Goal: Information Seeking & Learning: Learn about a topic

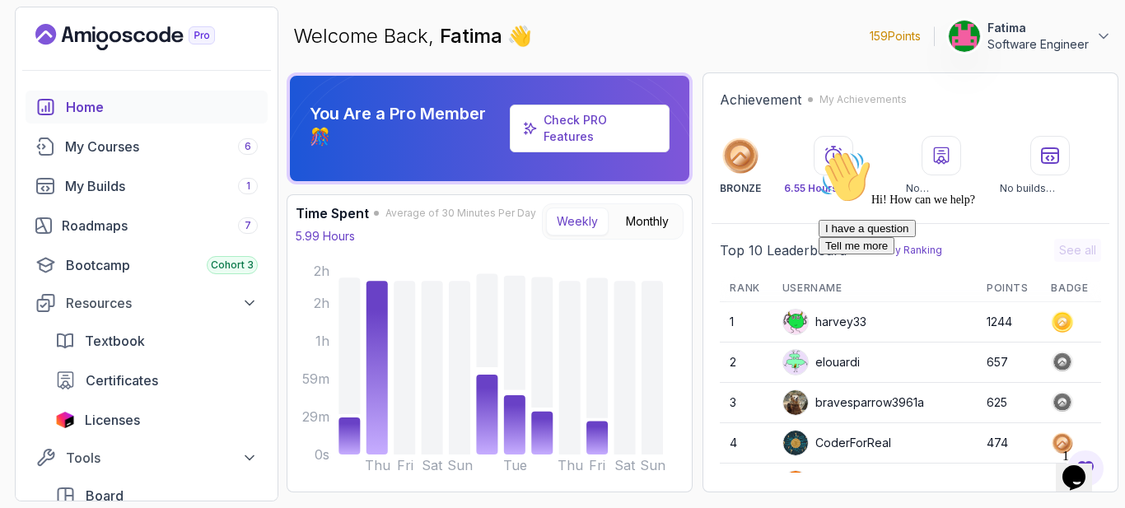
click at [1097, 151] on div "Chat attention grabber" at bounding box center [966, 151] width 296 height 0
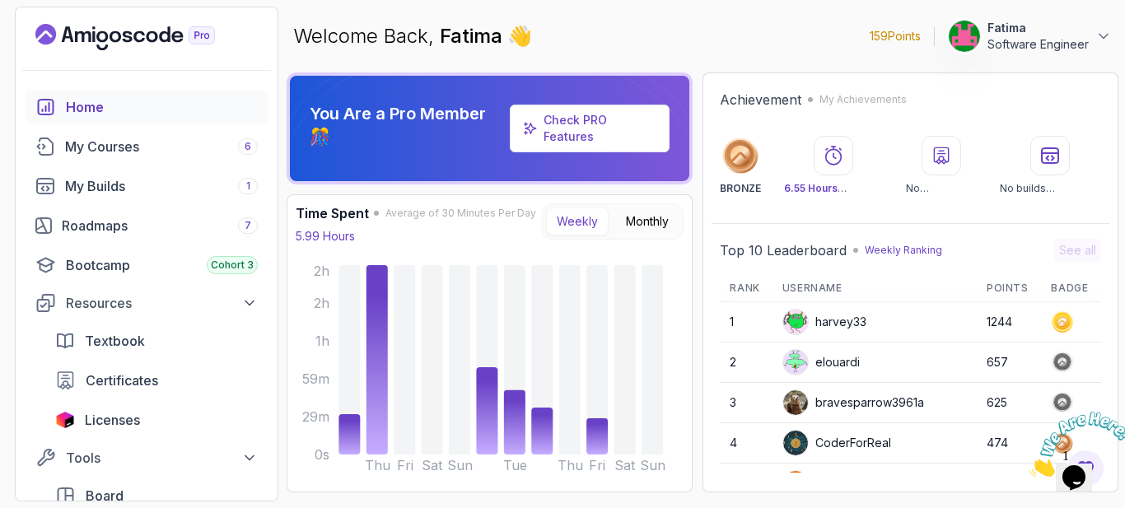
click at [136, 44] on icon "Landing page" at bounding box center [124, 37] width 179 height 26
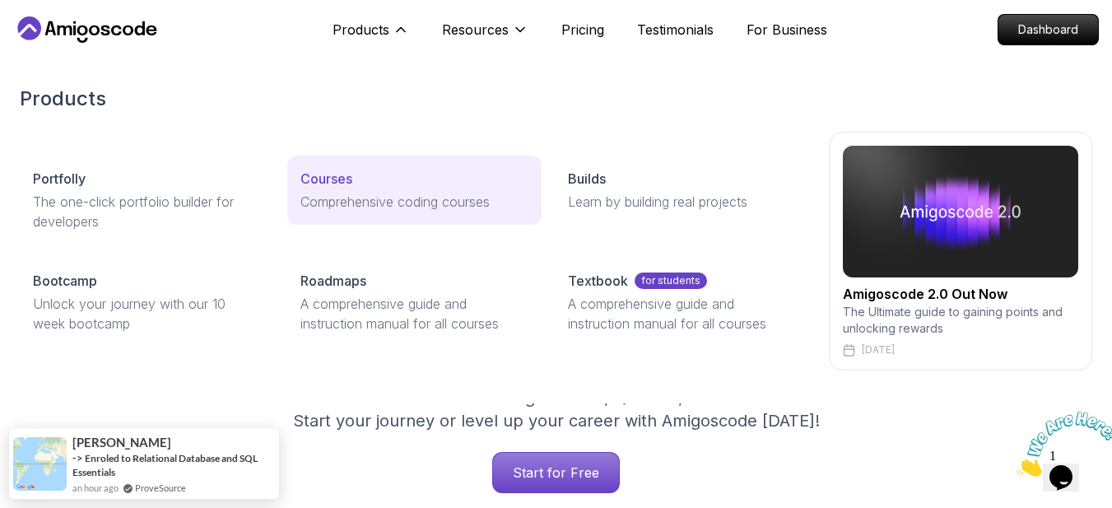
click at [435, 221] on link "Courses Comprehensive coding courses" at bounding box center [414, 190] width 254 height 69
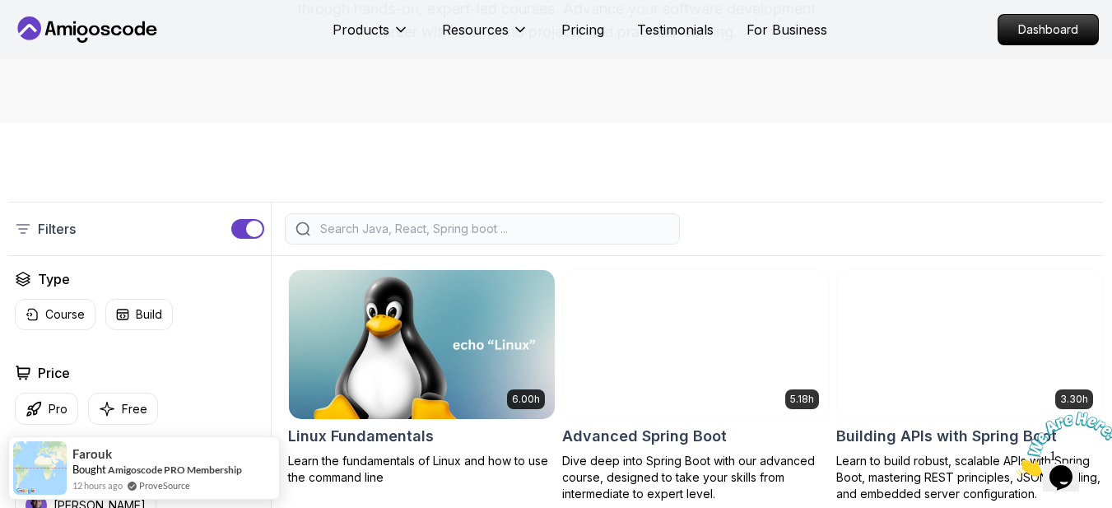
scroll to position [247, 0]
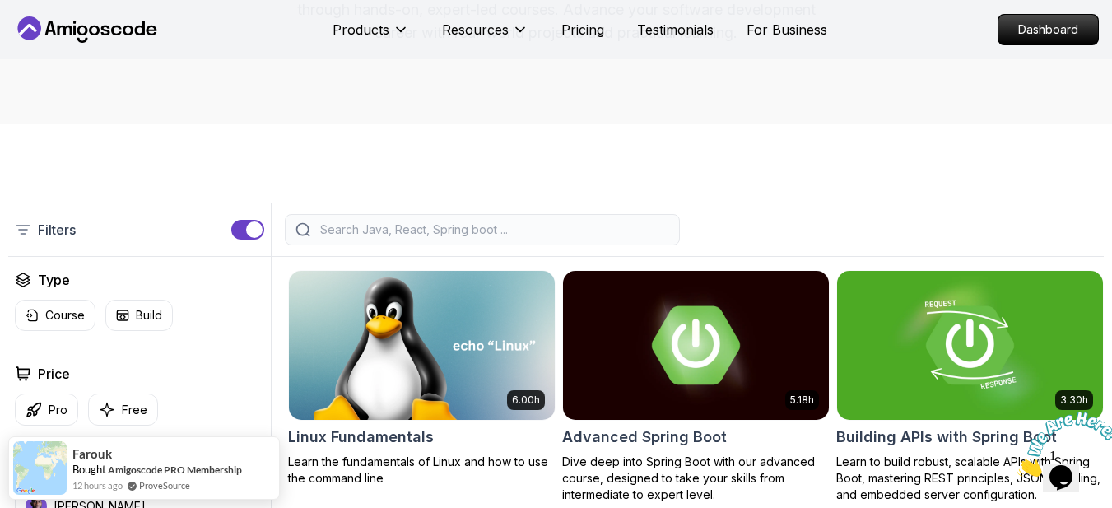
click at [621, 238] on input "search" at bounding box center [493, 229] width 352 height 16
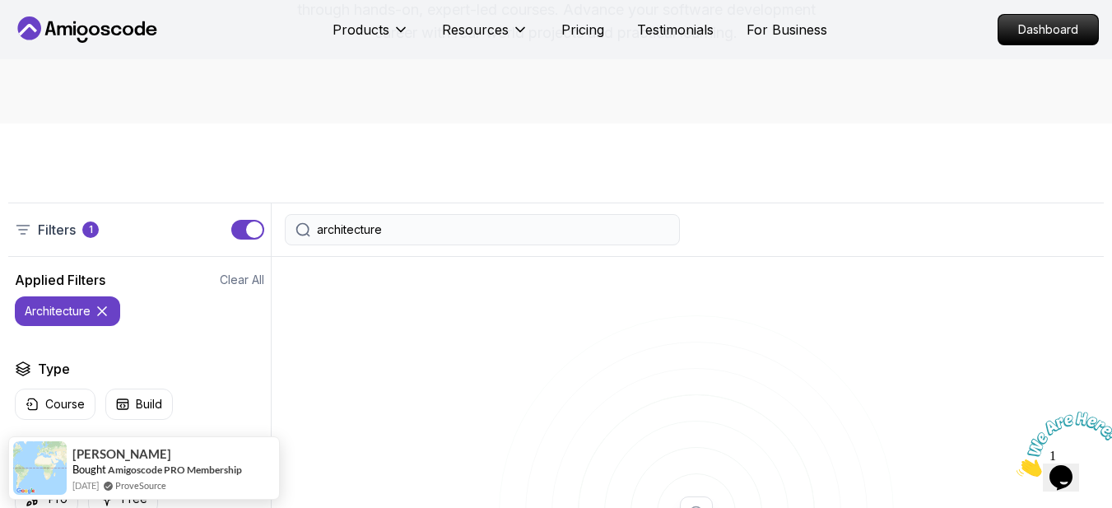
type input "architecture"
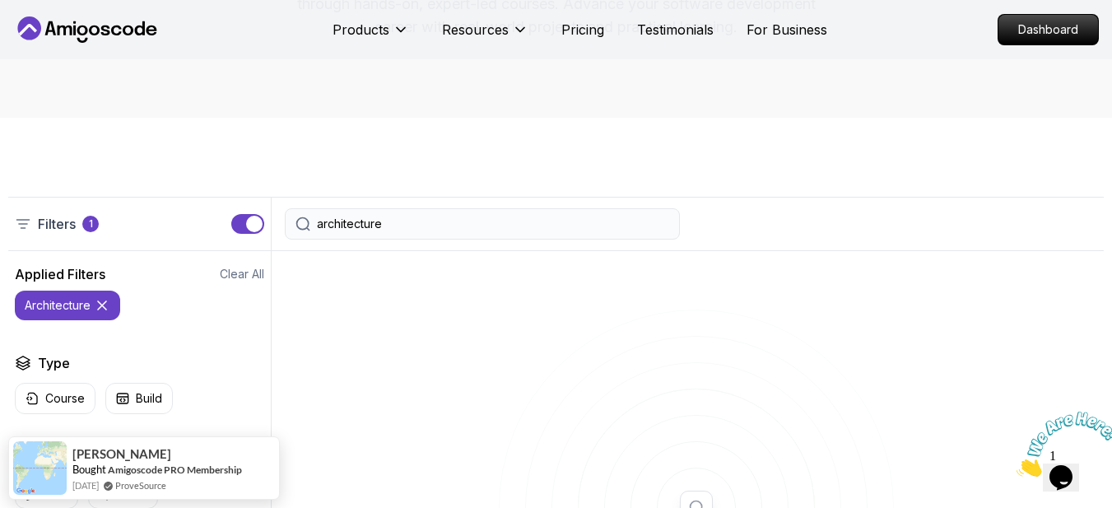
scroll to position [247, 0]
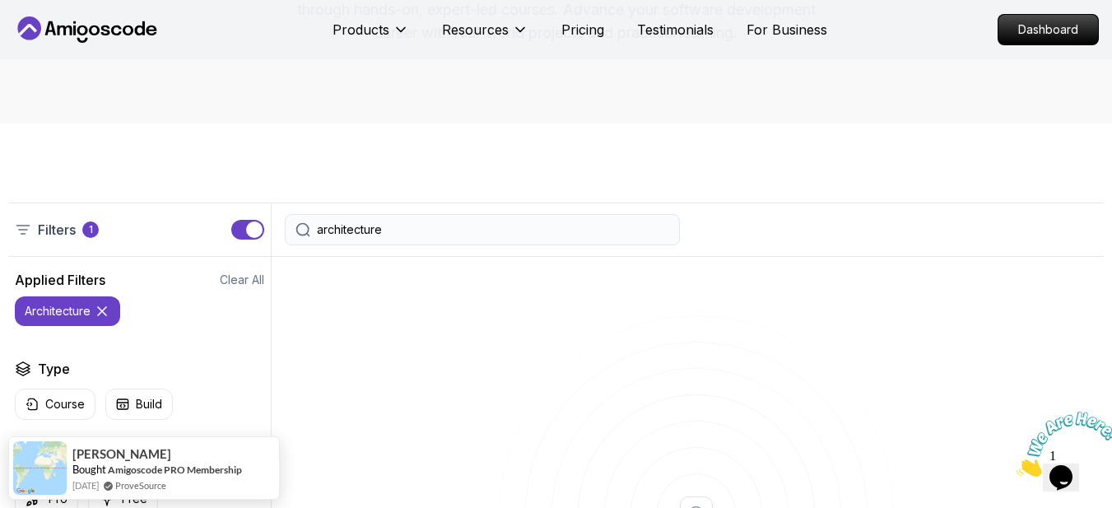
click at [480, 245] on div "architecture" at bounding box center [482, 229] width 395 height 31
click at [480, 238] on input "architecture" at bounding box center [493, 229] width 352 height 16
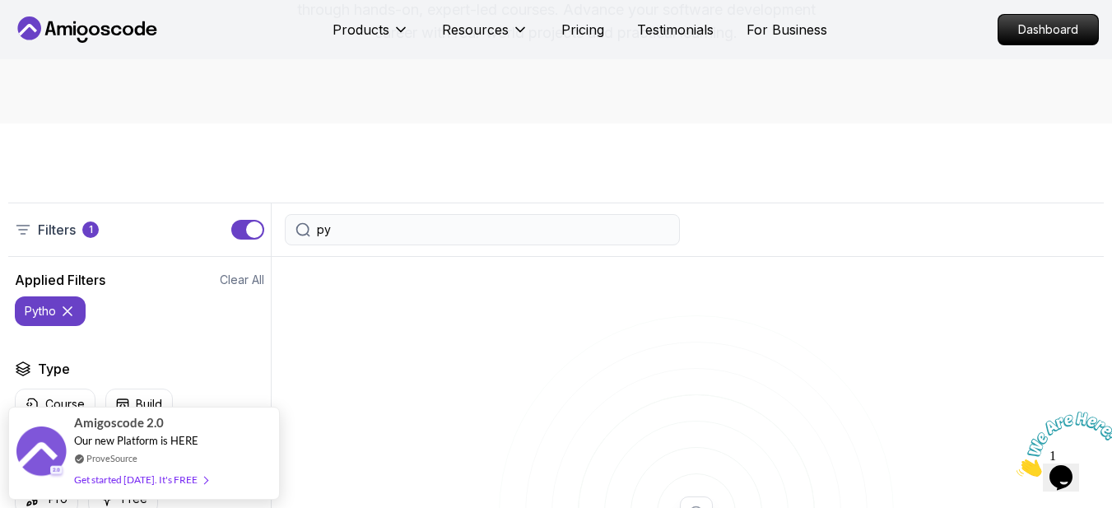
type input "p"
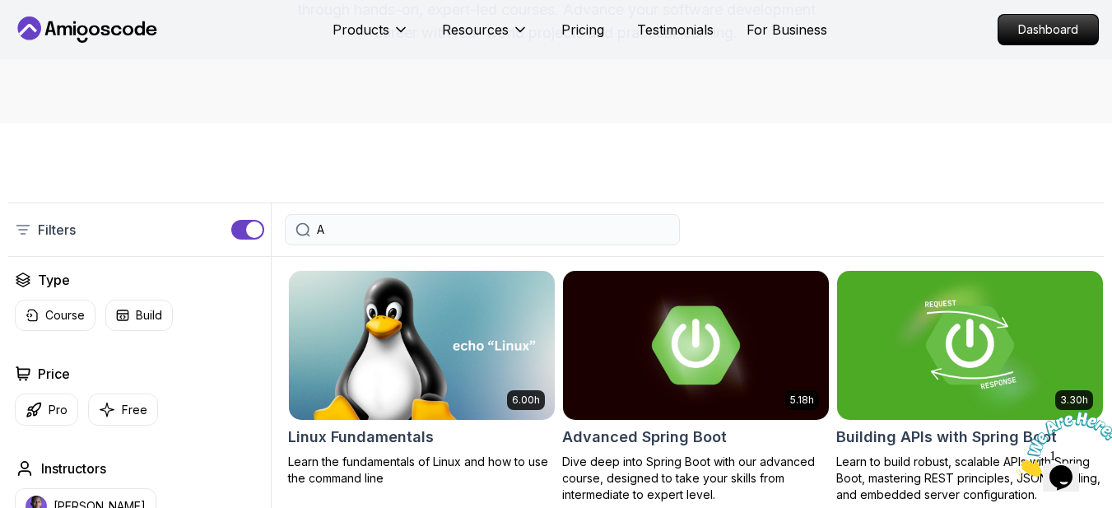
type input "AI"
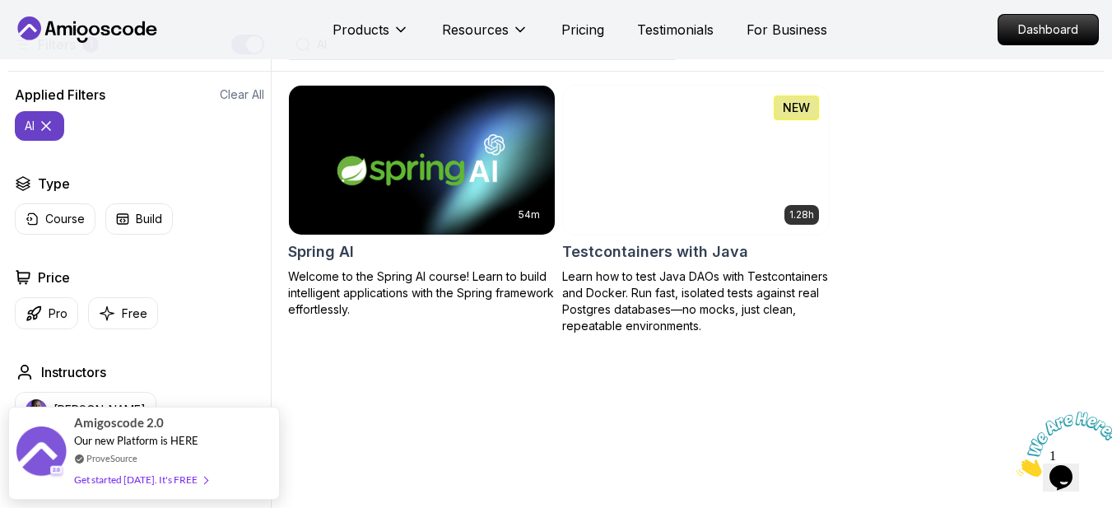
scroll to position [247, 0]
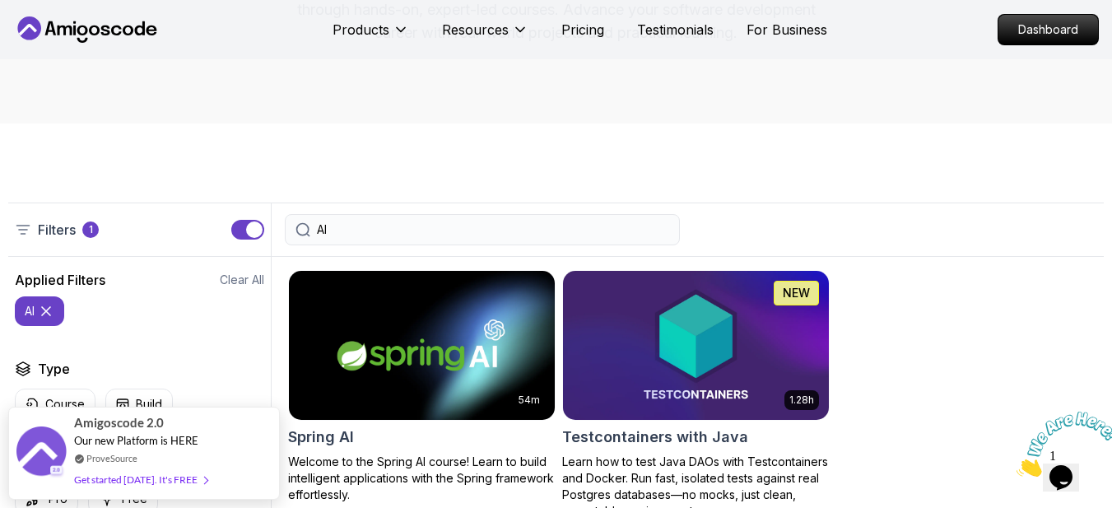
click at [453, 238] on input "AI" at bounding box center [493, 229] width 352 height 16
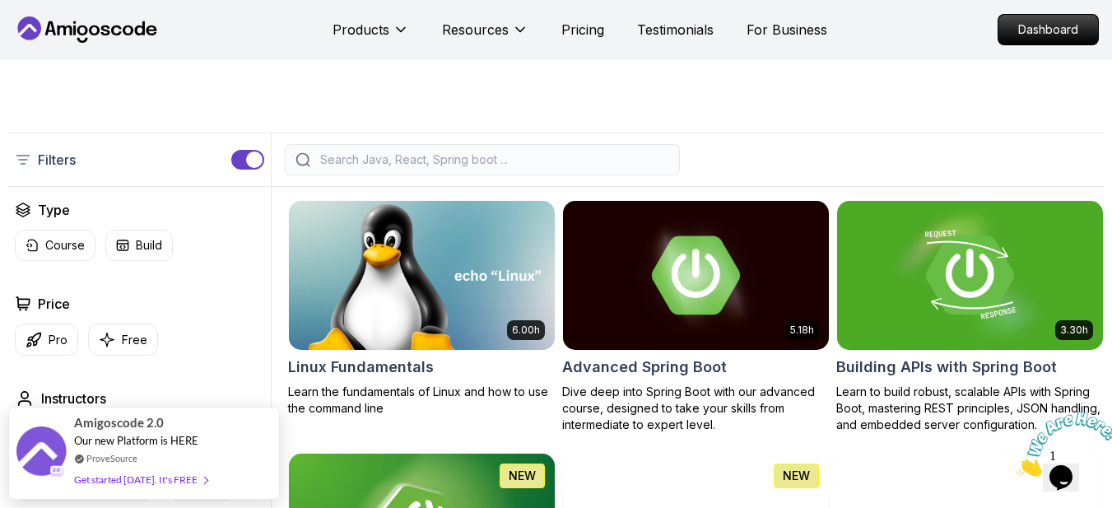
scroll to position [329, 0]
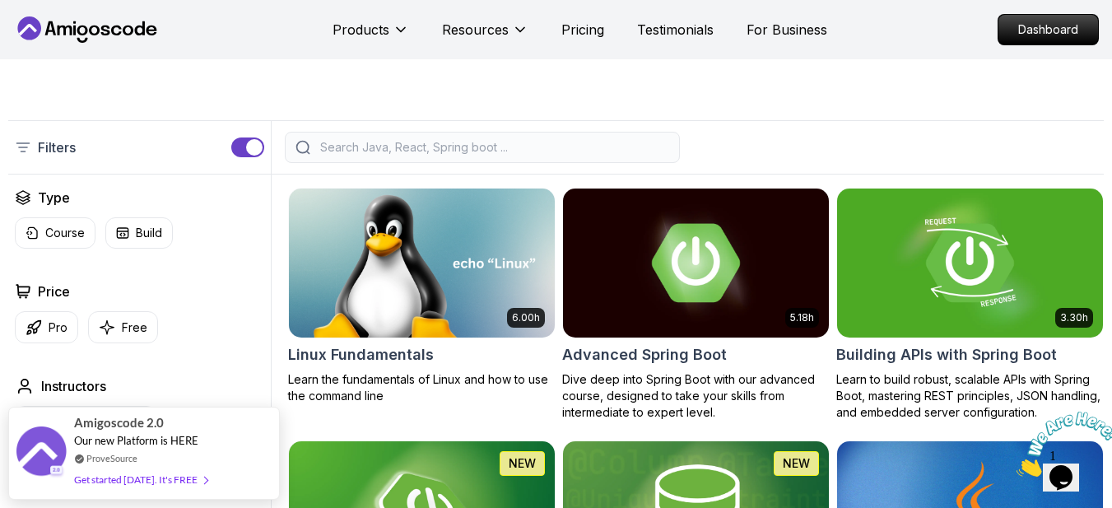
click at [1017, 465] on icon "Close" at bounding box center [1017, 472] width 0 height 14
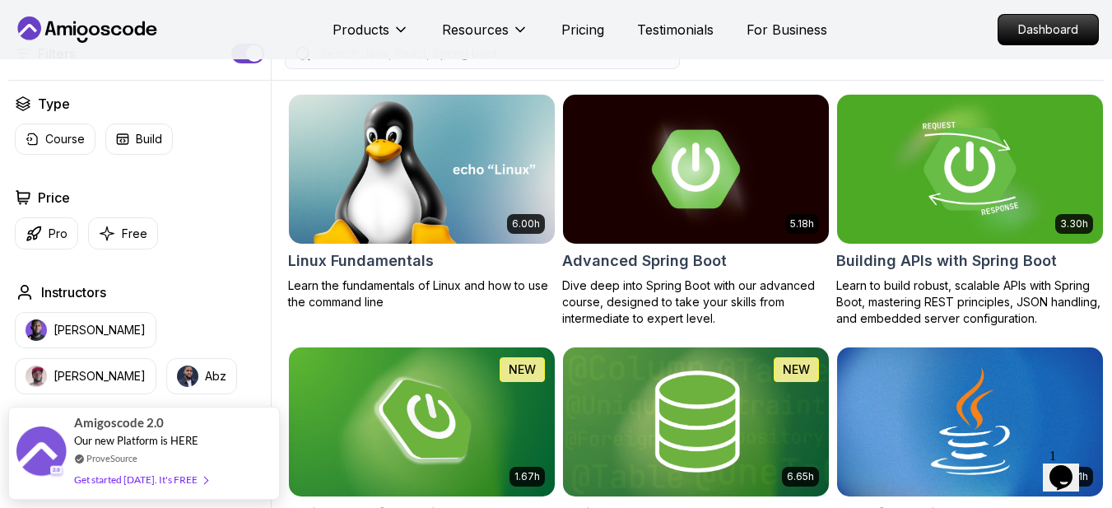
scroll to position [494, 0]
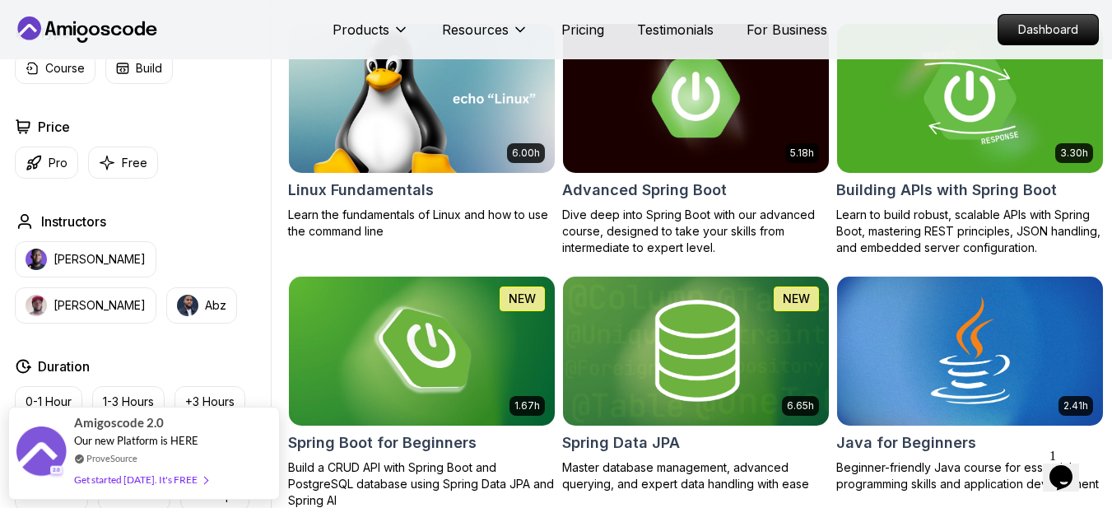
click at [1004, 72] on img at bounding box center [970, 98] width 279 height 156
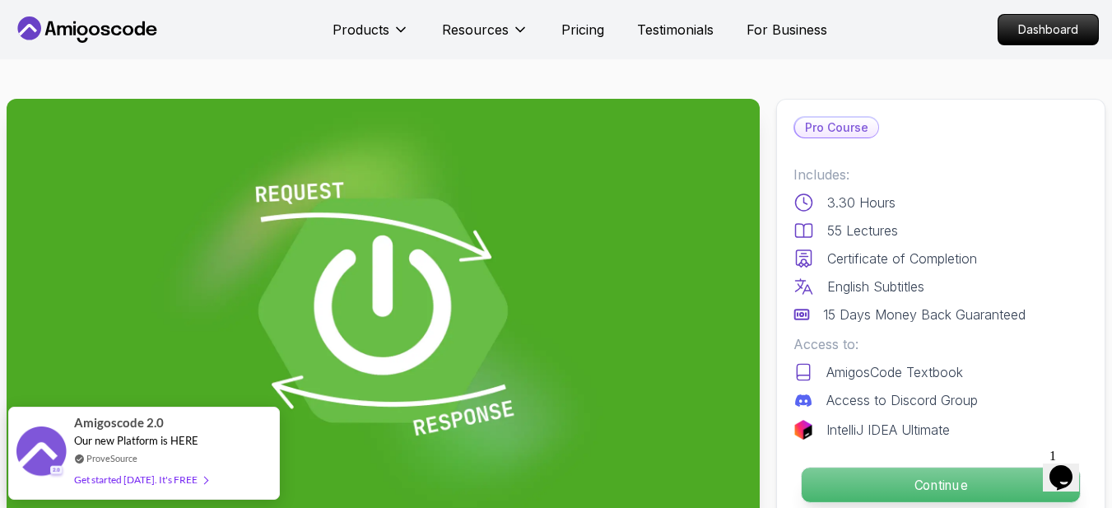
click at [957, 467] on button "Continue" at bounding box center [941, 485] width 280 height 36
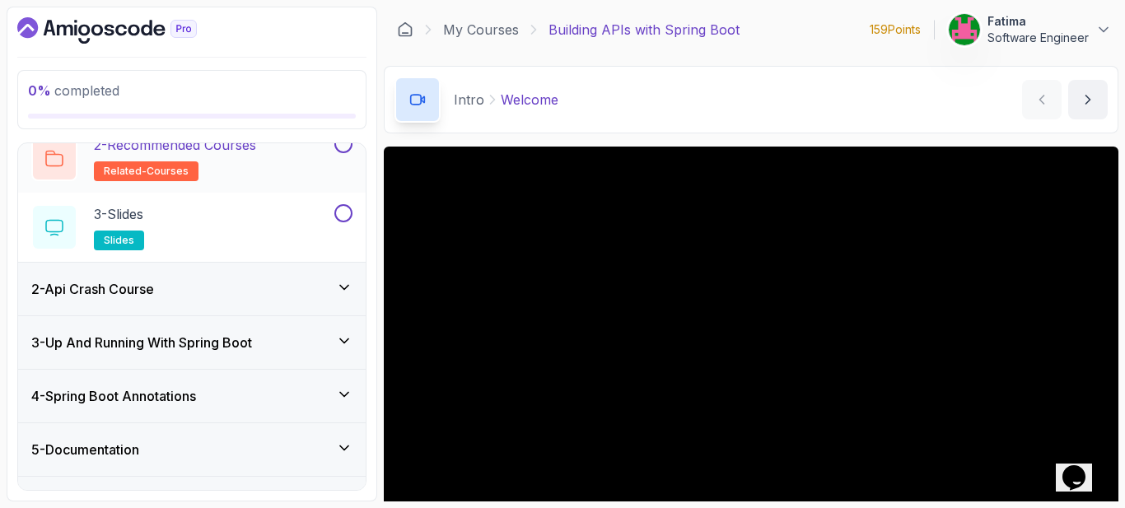
scroll to position [165, 0]
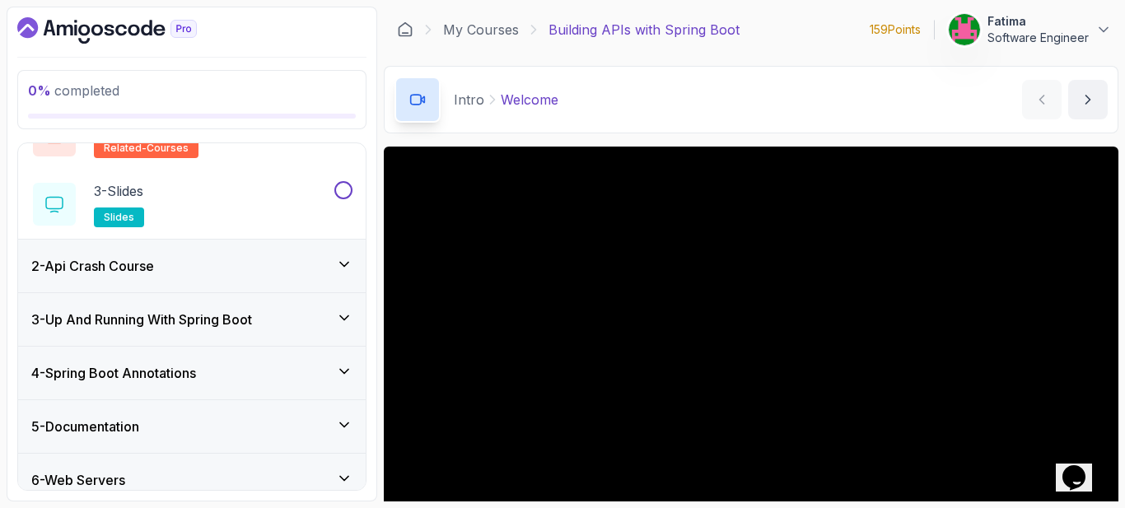
click at [214, 247] on div "2 - Api Crash Course" at bounding box center [191, 266] width 347 height 53
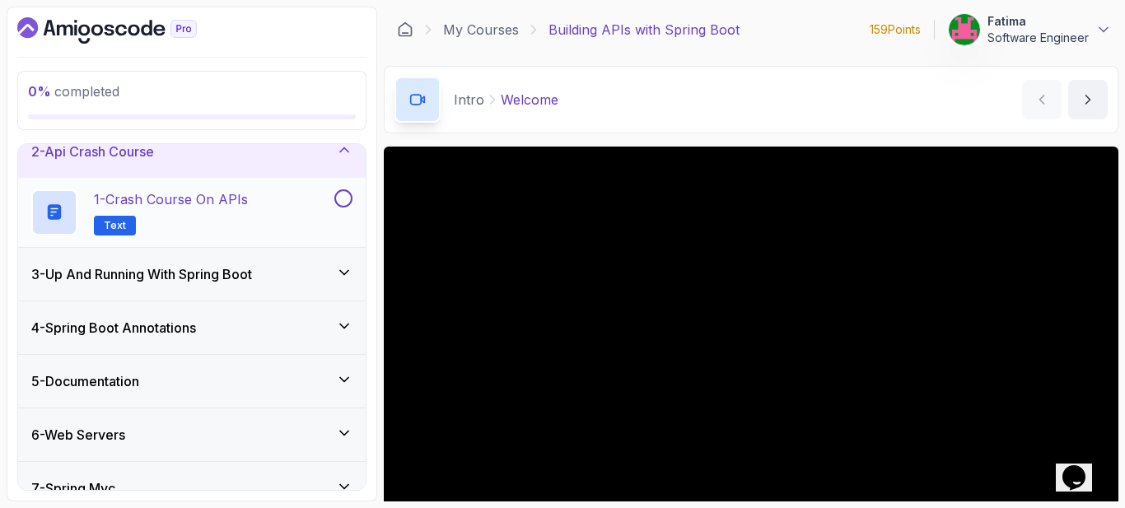
scroll to position [0, 0]
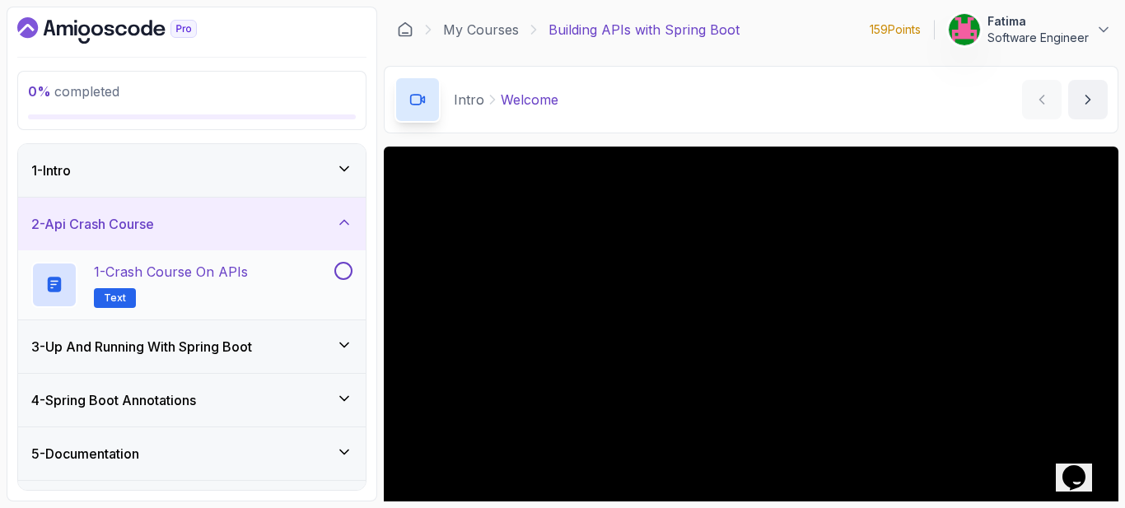
click at [123, 269] on p "1 - Crash Course on APIs" at bounding box center [171, 272] width 154 height 20
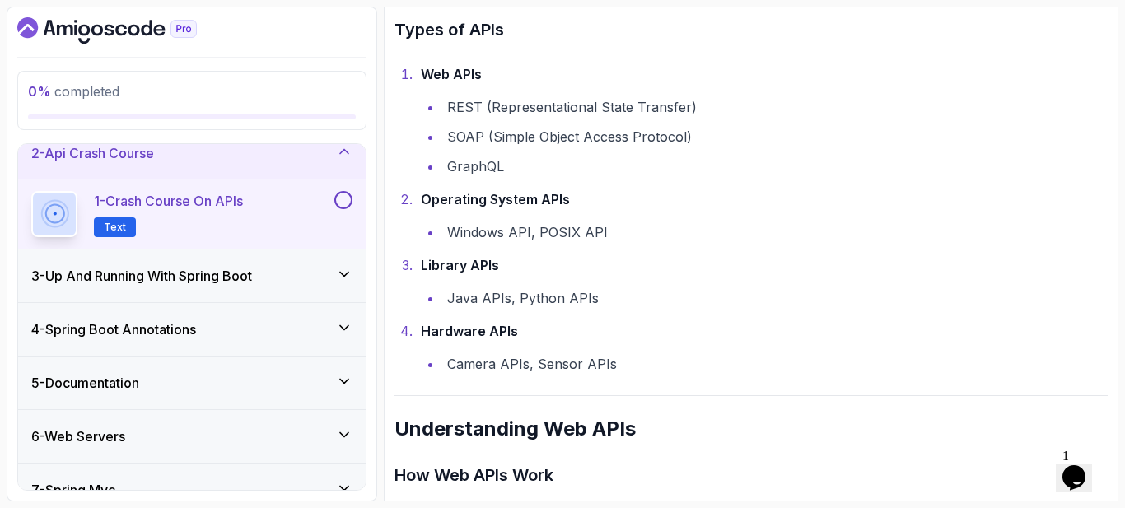
scroll to position [82, 0]
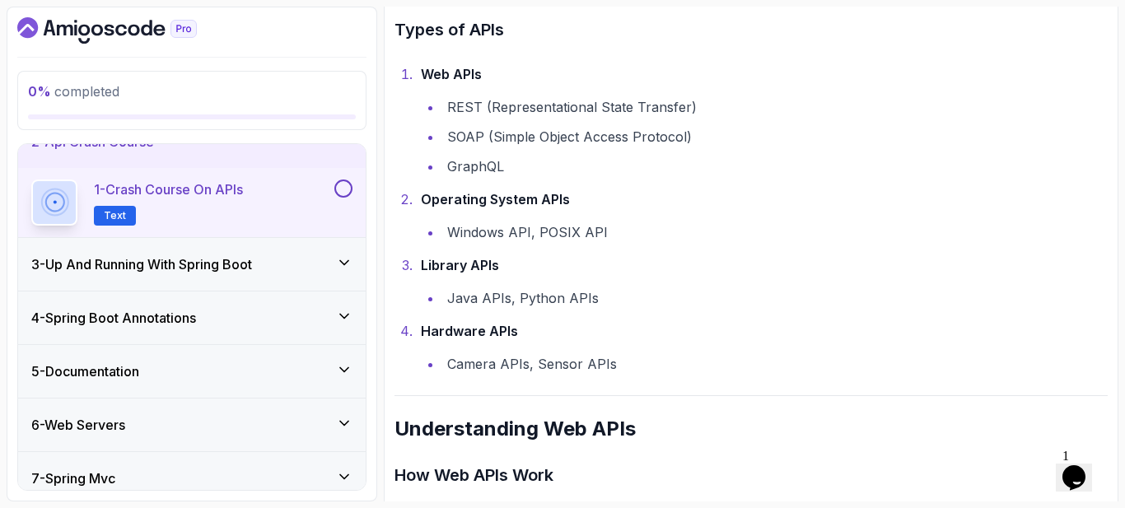
click at [131, 262] on h3 "3 - Up And Running With Spring Boot" at bounding box center [141, 264] width 221 height 20
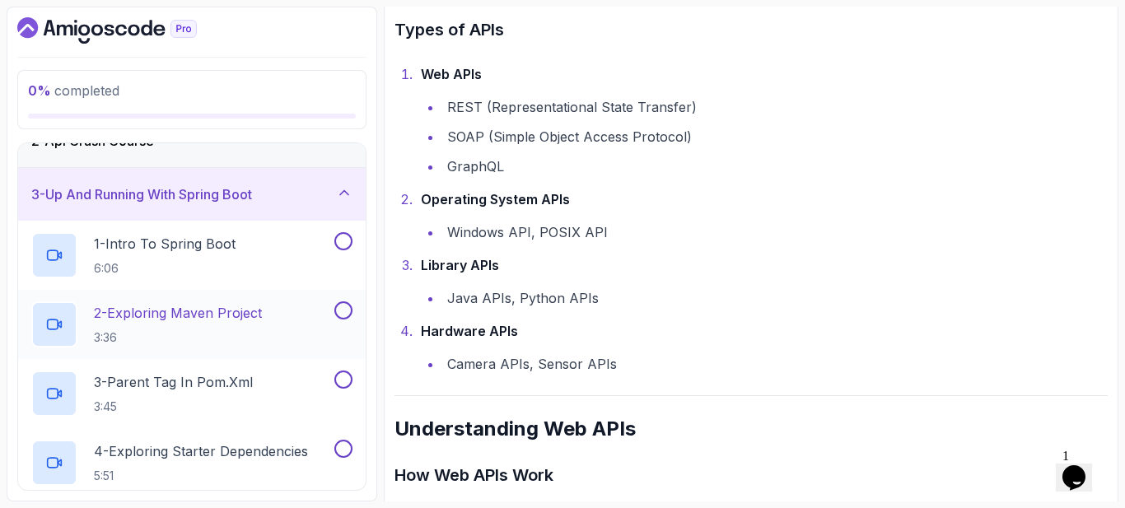
scroll to position [165, 0]
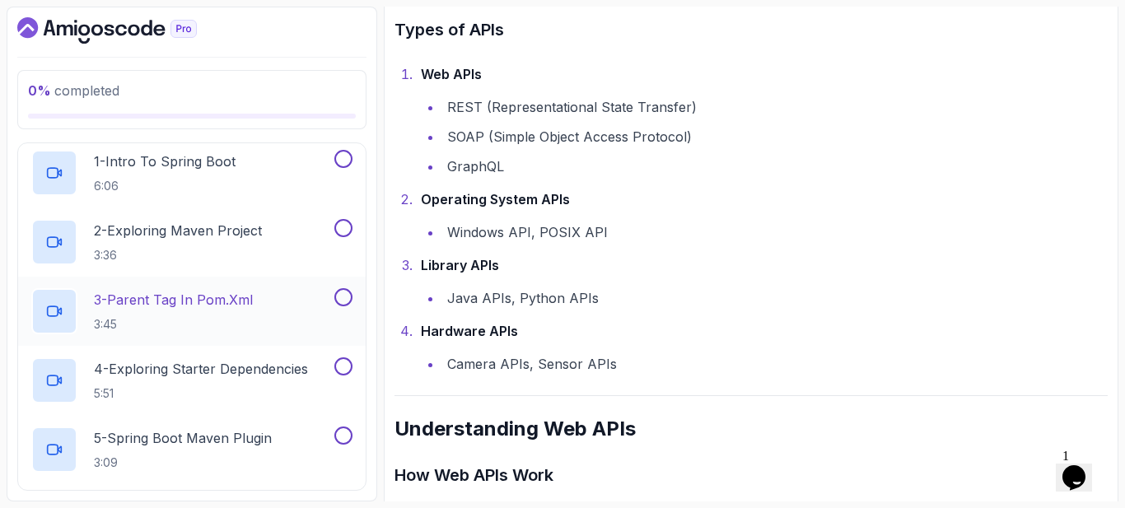
click at [164, 305] on p "3 - Parent Tag In pom.xml" at bounding box center [173, 300] width 159 height 20
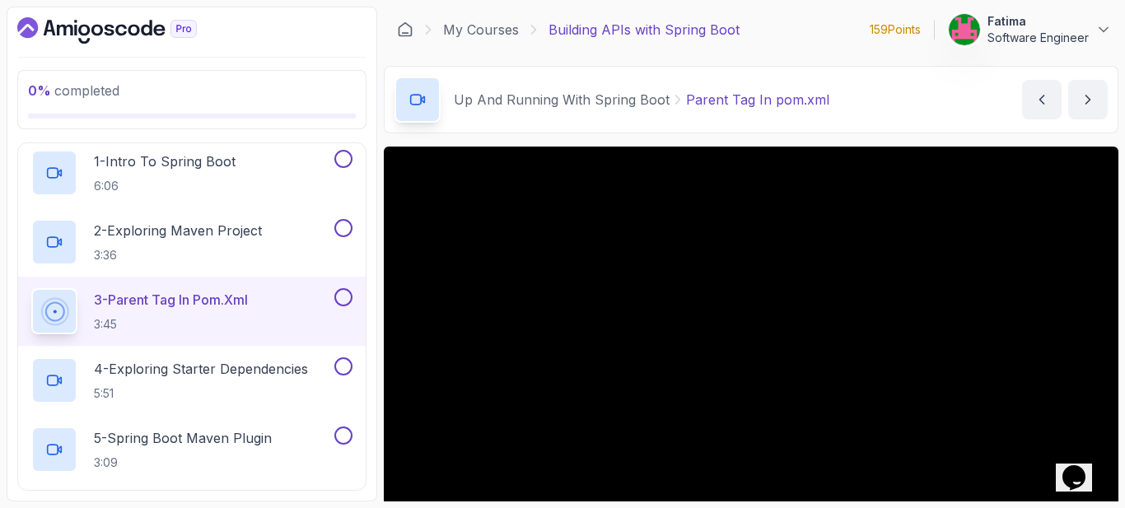
scroll to position [82, 0]
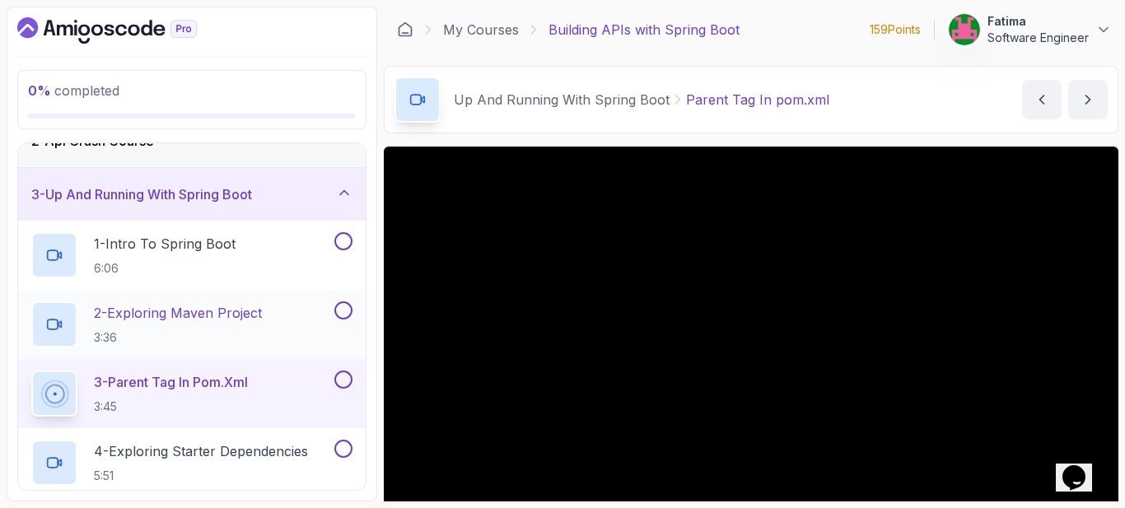
click at [162, 308] on p "2 - Exploring Maven Project" at bounding box center [178, 313] width 168 height 20
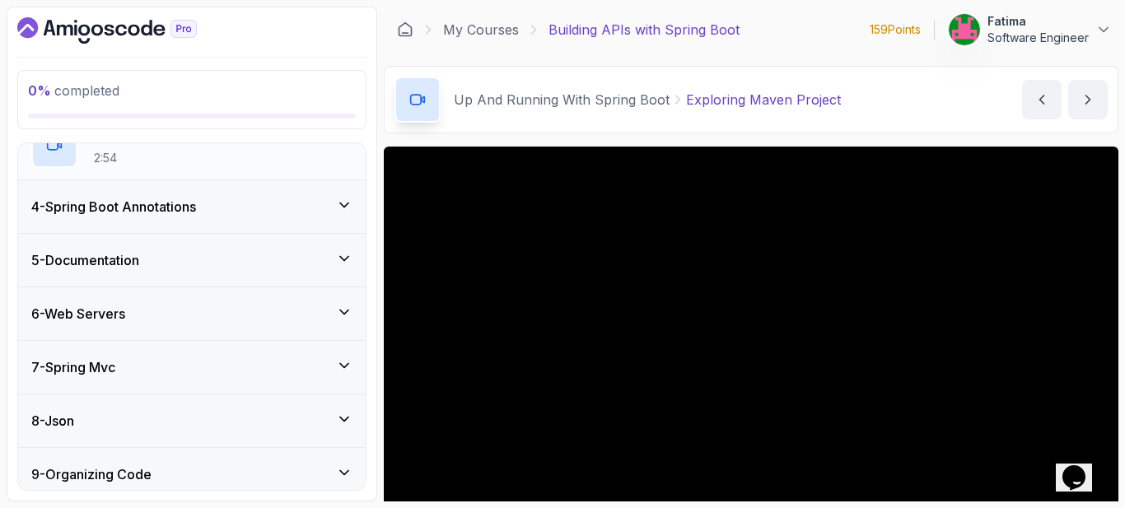
scroll to position [603, 0]
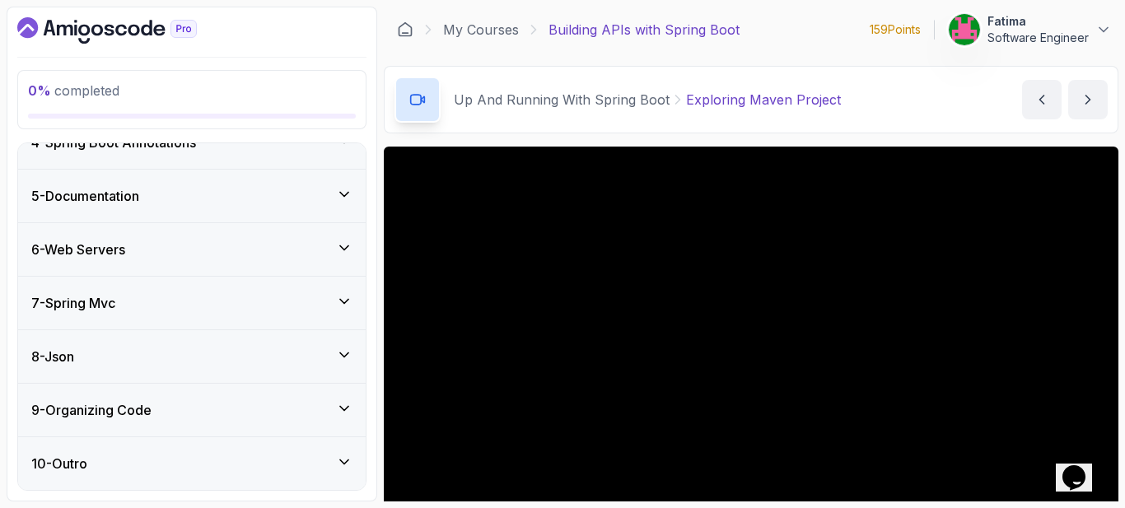
click at [266, 155] on div "4 - Spring Boot Annotations" at bounding box center [191, 142] width 347 height 53
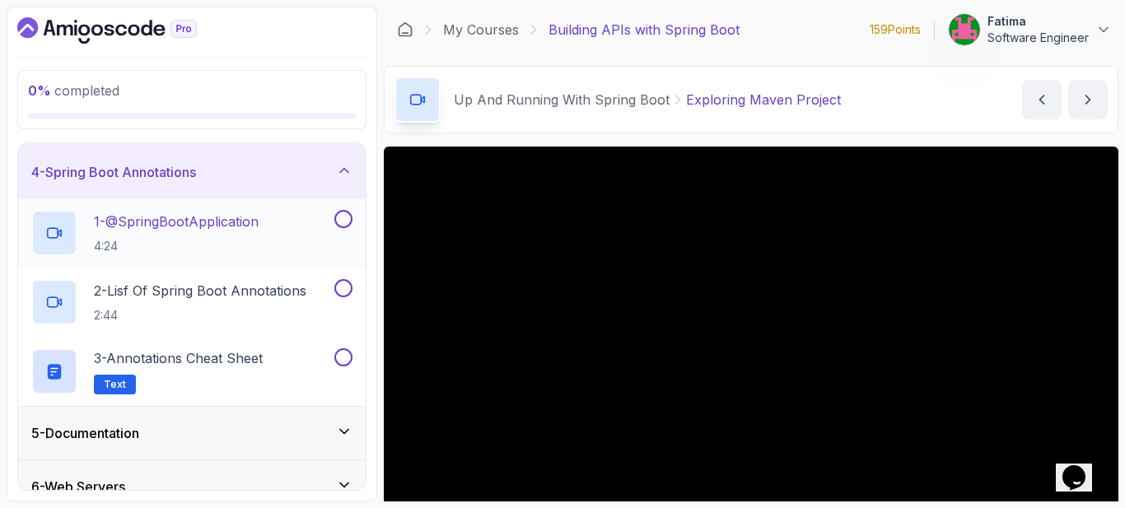
scroll to position [105, 0]
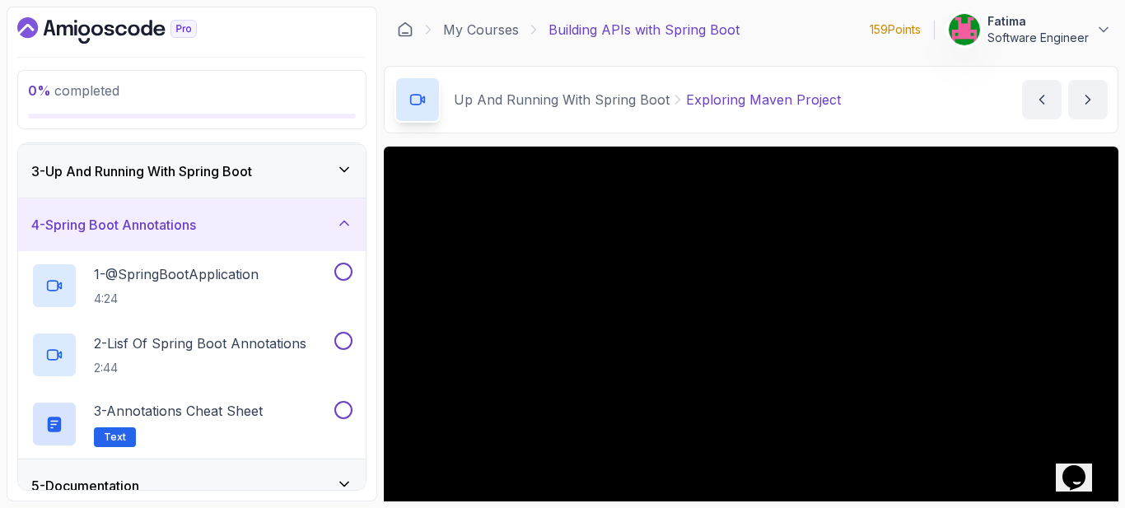
click at [349, 164] on icon at bounding box center [344, 169] width 16 height 16
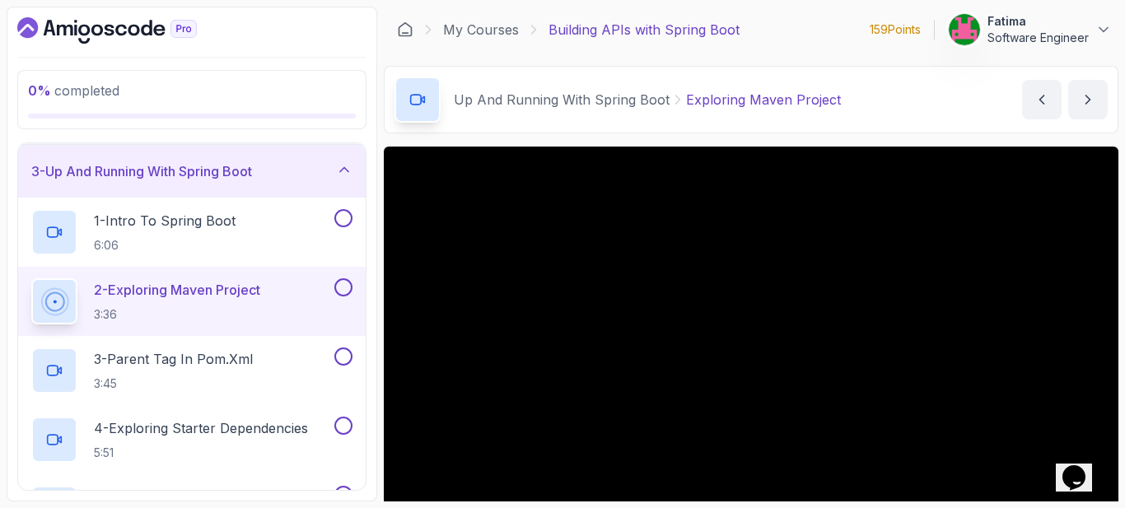
click at [327, 170] on div "3 - Up And Running With Spring Boot" at bounding box center [191, 171] width 321 height 20
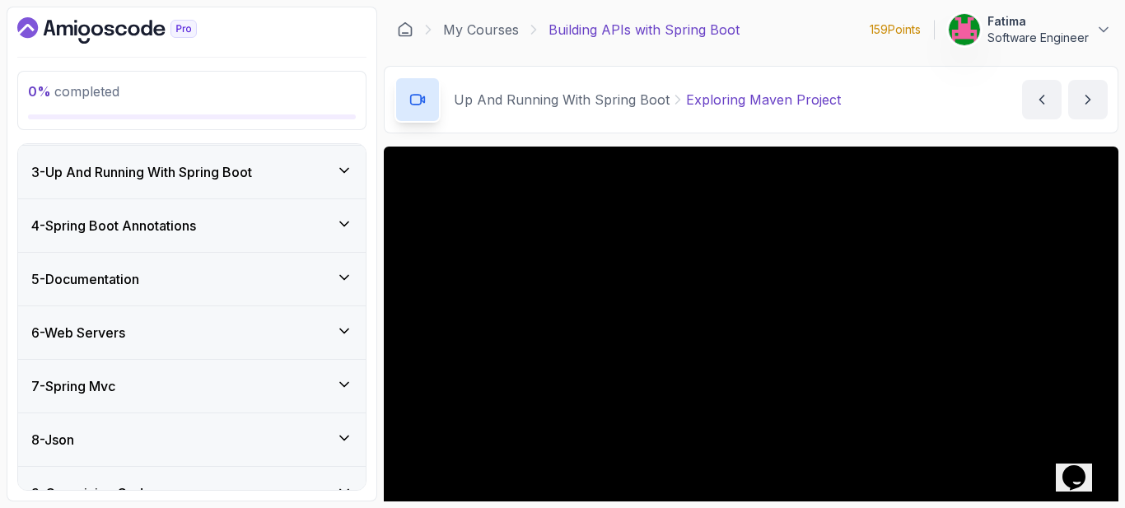
click at [165, 296] on div "5 - Documentation" at bounding box center [191, 279] width 347 height 53
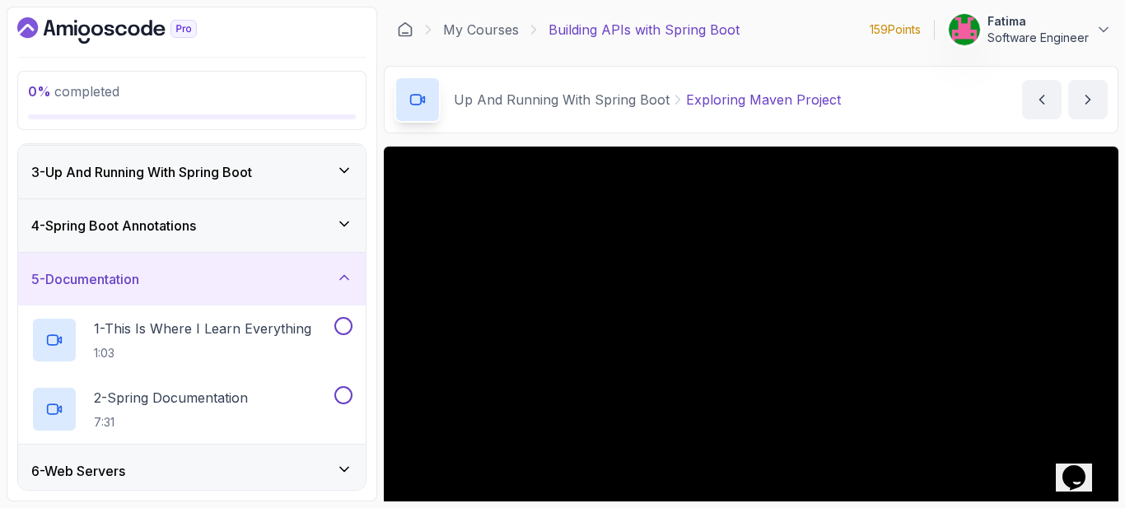
click at [348, 279] on icon at bounding box center [344, 277] width 8 height 4
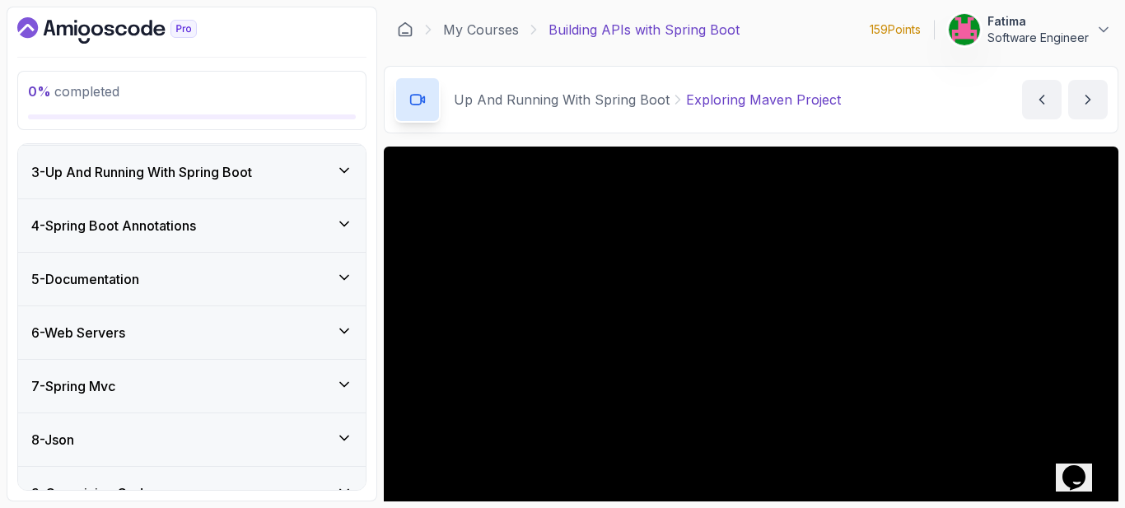
click at [263, 335] on div "6 - Web Servers" at bounding box center [191, 333] width 321 height 20
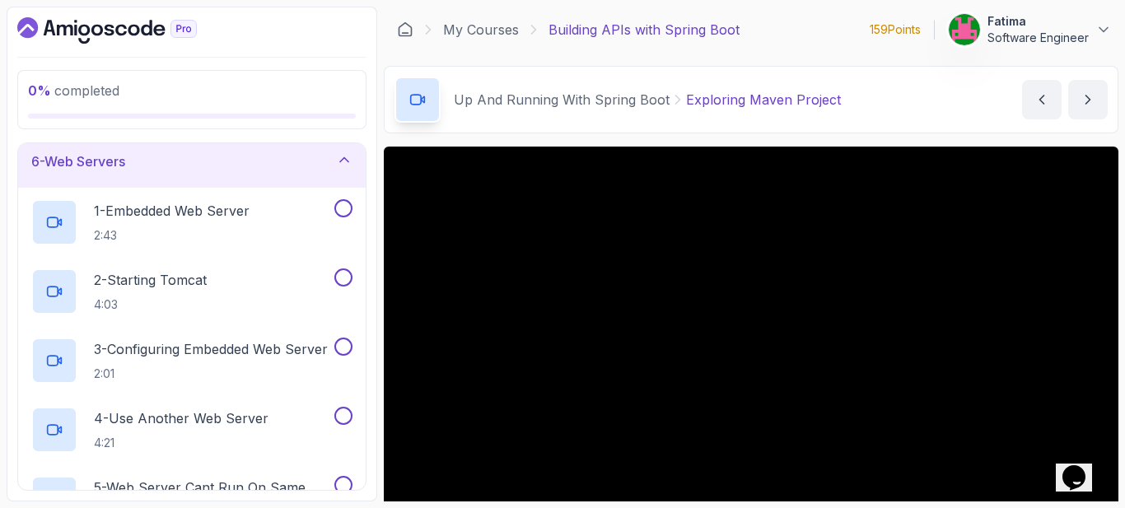
scroll to position [270, 0]
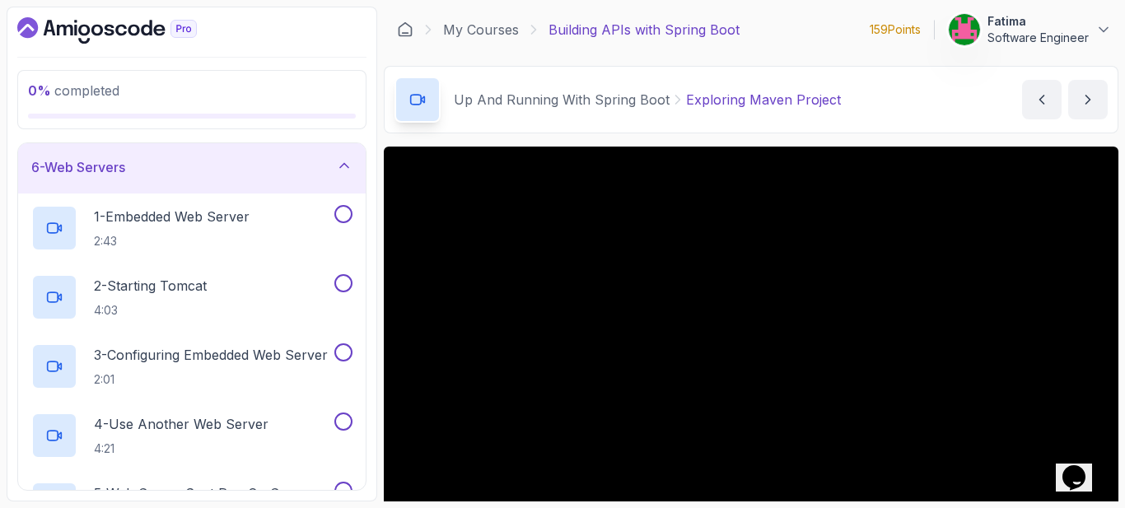
click at [233, 170] on div "6 - Web Servers" at bounding box center [191, 167] width 321 height 20
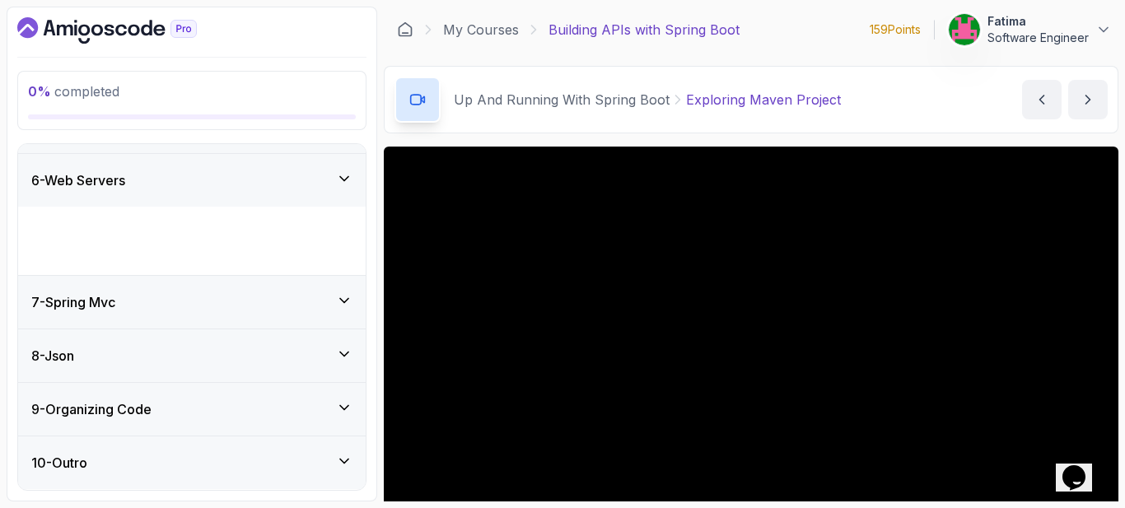
scroll to position [189, 0]
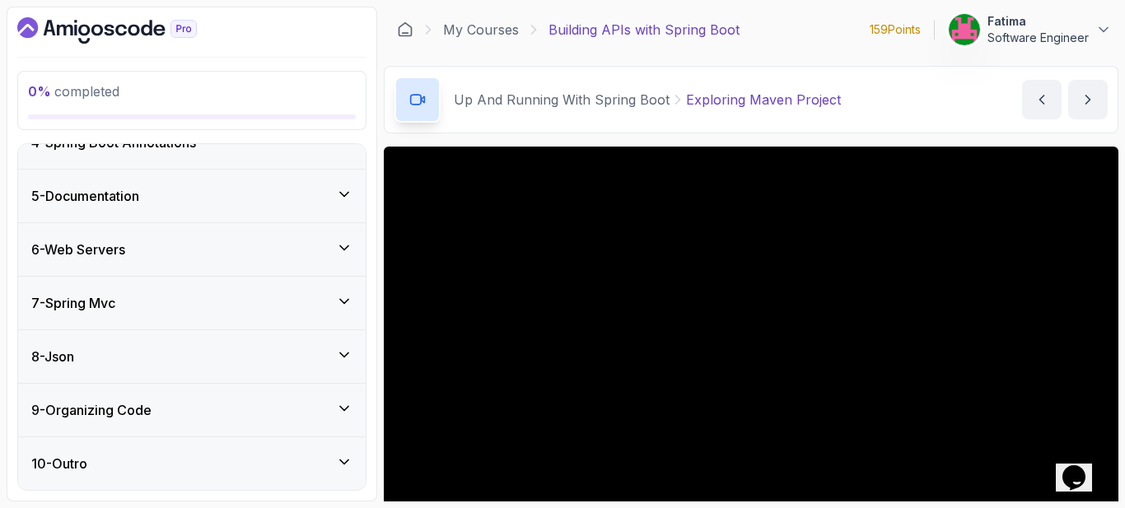
click at [226, 358] on div "8 - Json" at bounding box center [191, 357] width 321 height 20
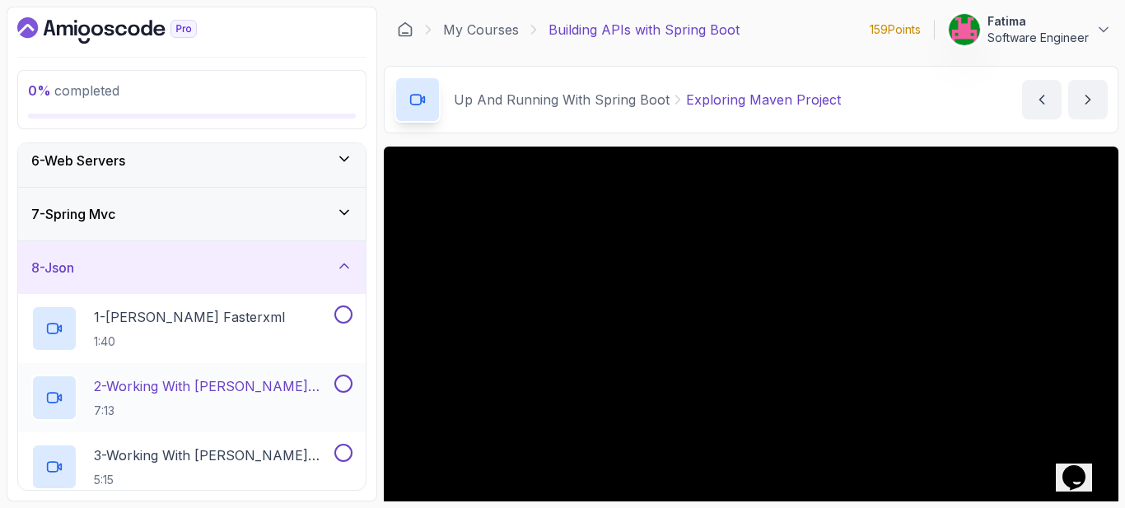
scroll to position [271, 0]
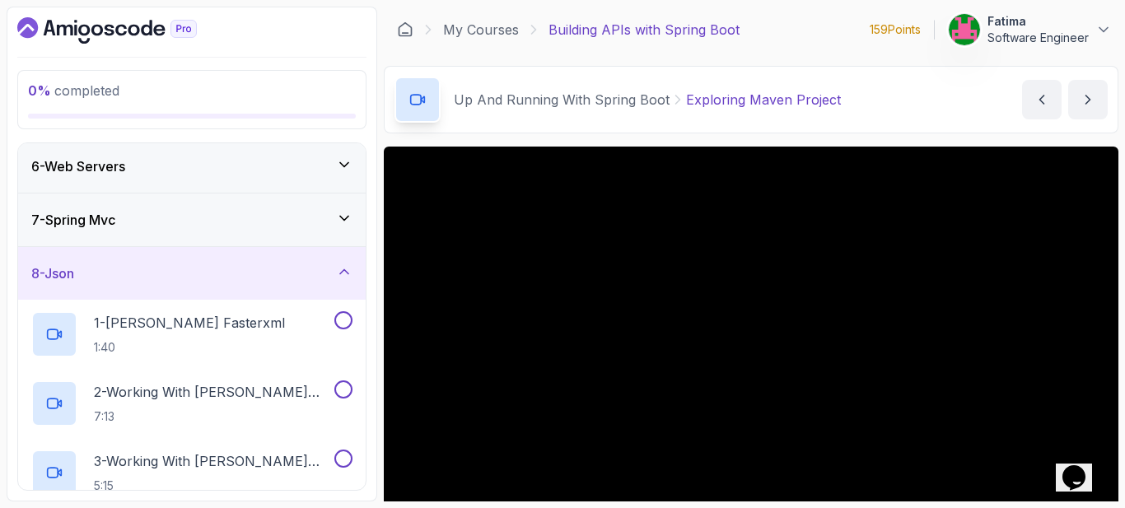
click at [249, 277] on div "8 - Json" at bounding box center [191, 273] width 321 height 20
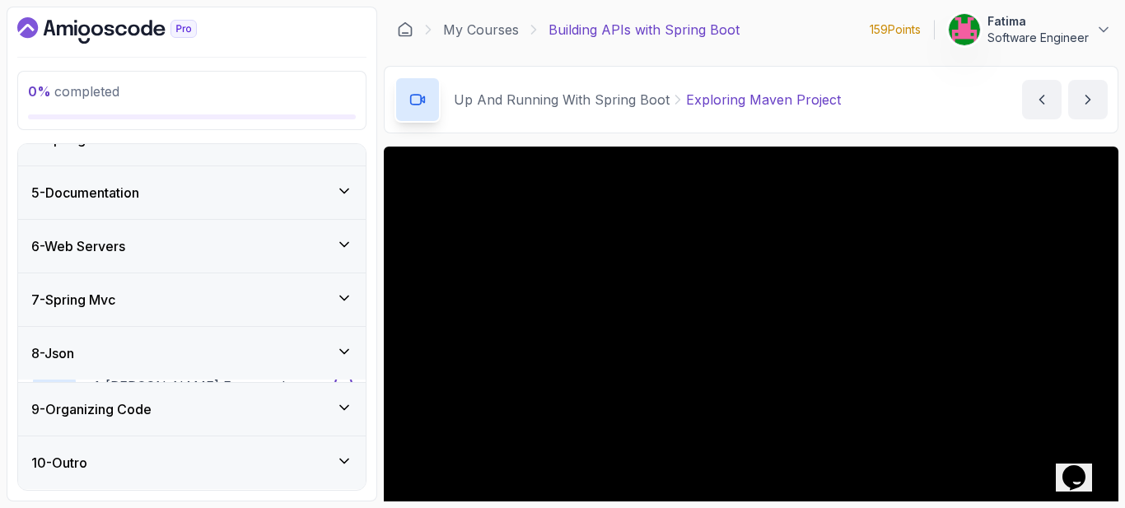
scroll to position [189, 0]
click at [170, 412] on div "9 - Organizing Code" at bounding box center [191, 410] width 321 height 20
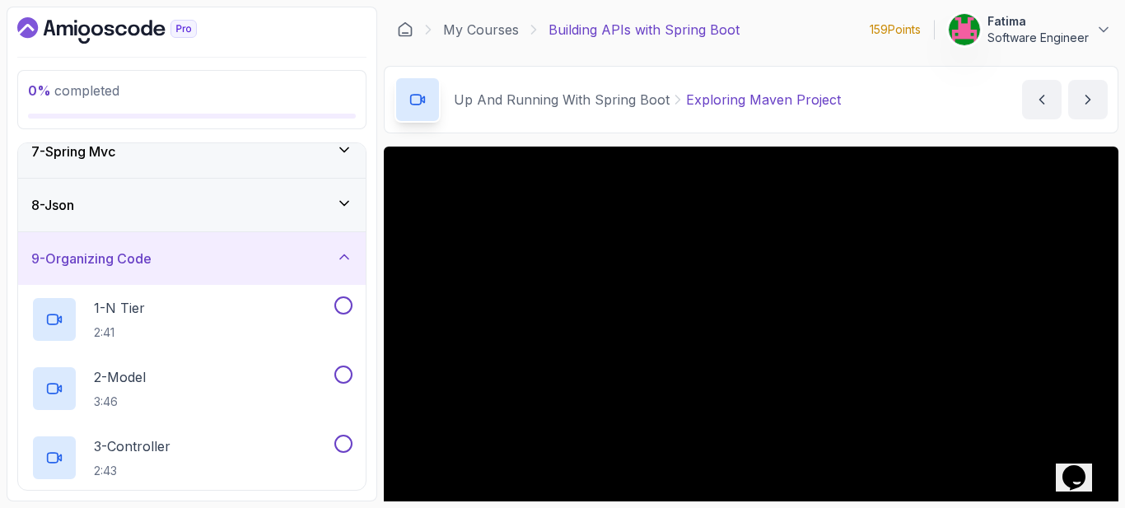
scroll to position [303, 0]
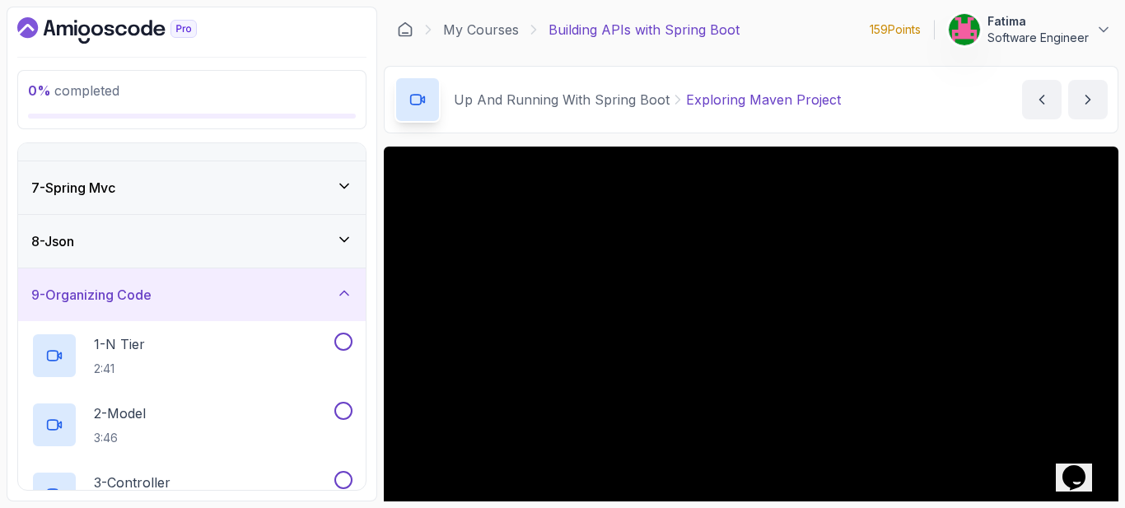
click at [251, 304] on div "9 - Organizing Code" at bounding box center [191, 295] width 321 height 20
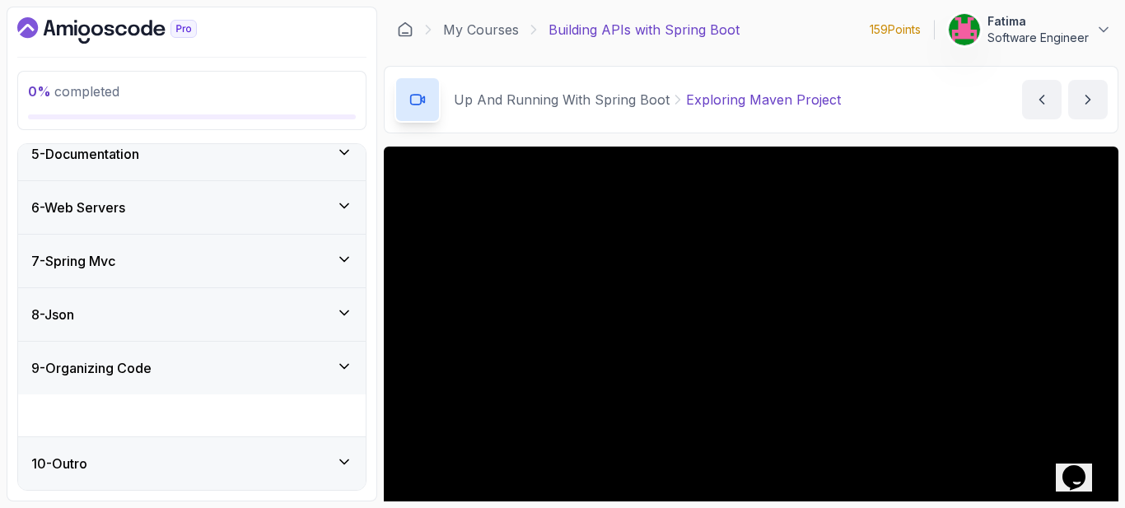
scroll to position [189, 0]
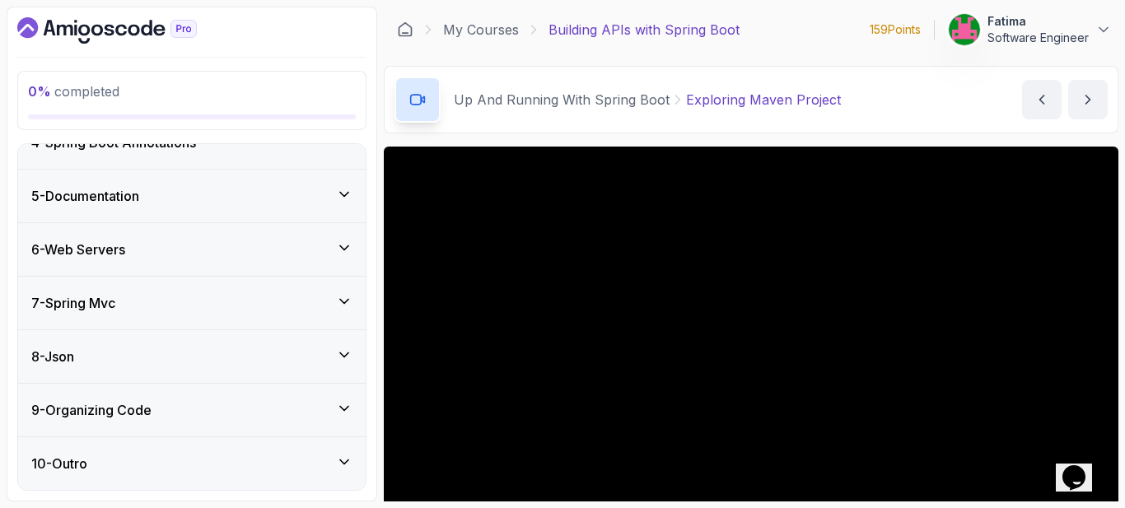
click at [338, 463] on icon at bounding box center [344, 462] width 16 height 16
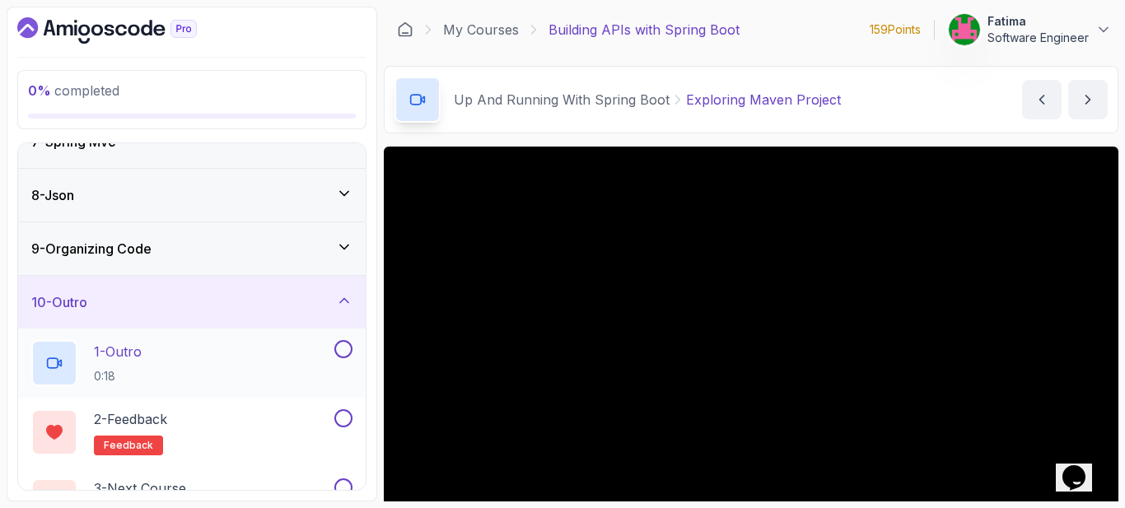
scroll to position [395, 0]
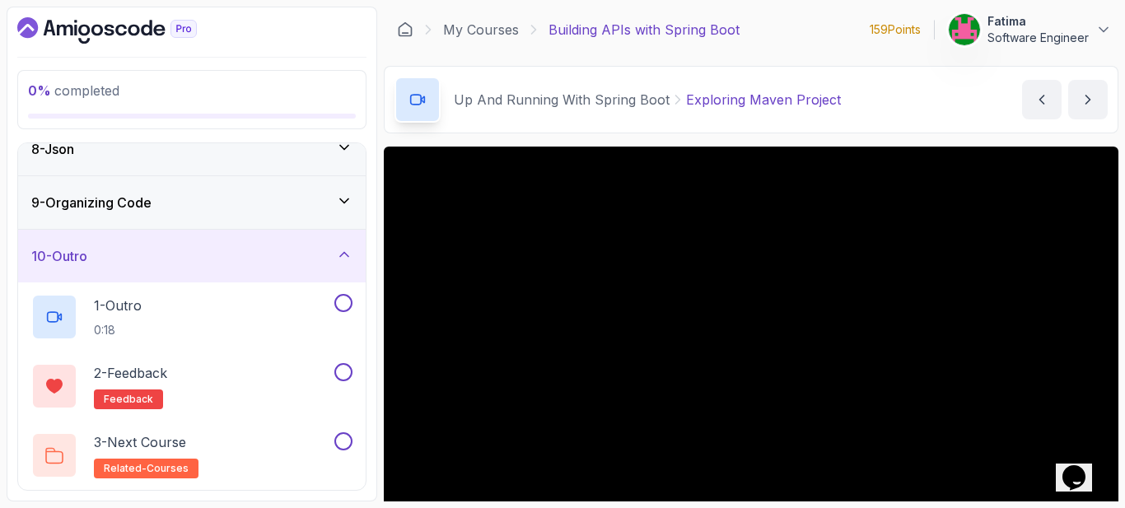
drag, startPoint x: 347, startPoint y: 254, endPoint x: 328, endPoint y: 253, distance: 18.2
click at [328, 253] on div "10 - Outro" at bounding box center [191, 256] width 321 height 20
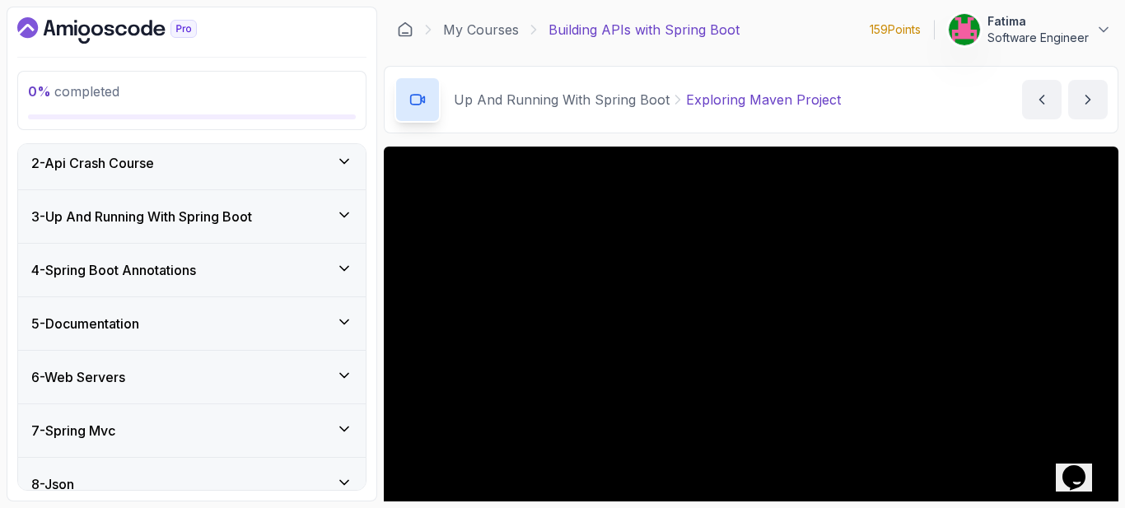
scroll to position [0, 0]
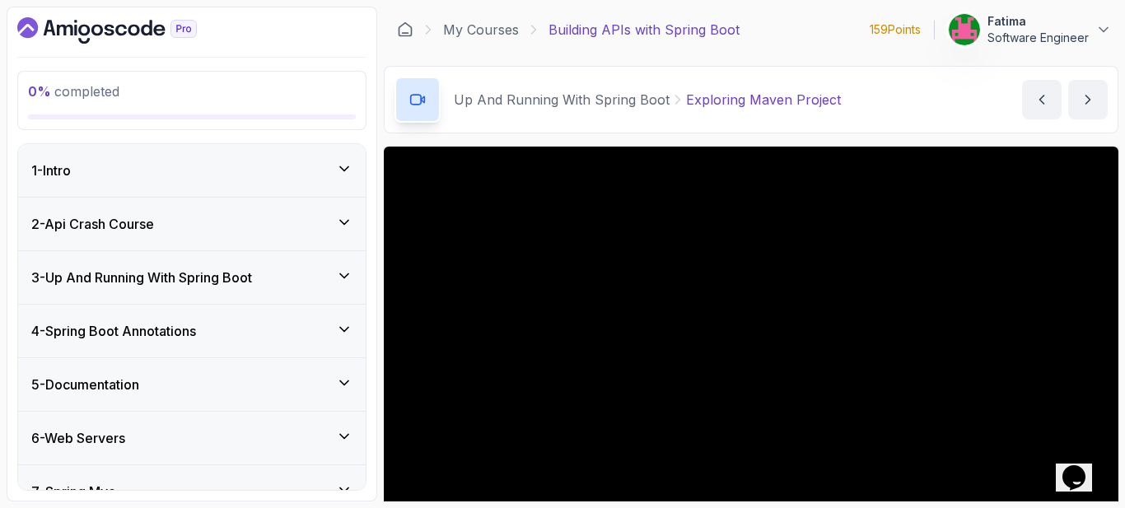
click at [223, 227] on div "2 - Api Crash Course" at bounding box center [191, 224] width 321 height 20
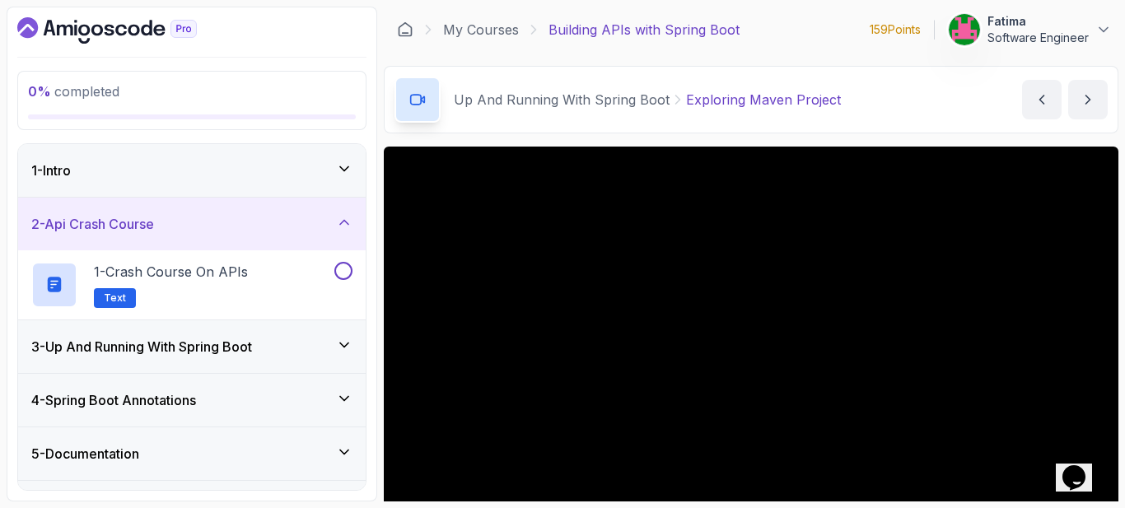
click at [223, 230] on div "2 - Api Crash Course" at bounding box center [191, 224] width 321 height 20
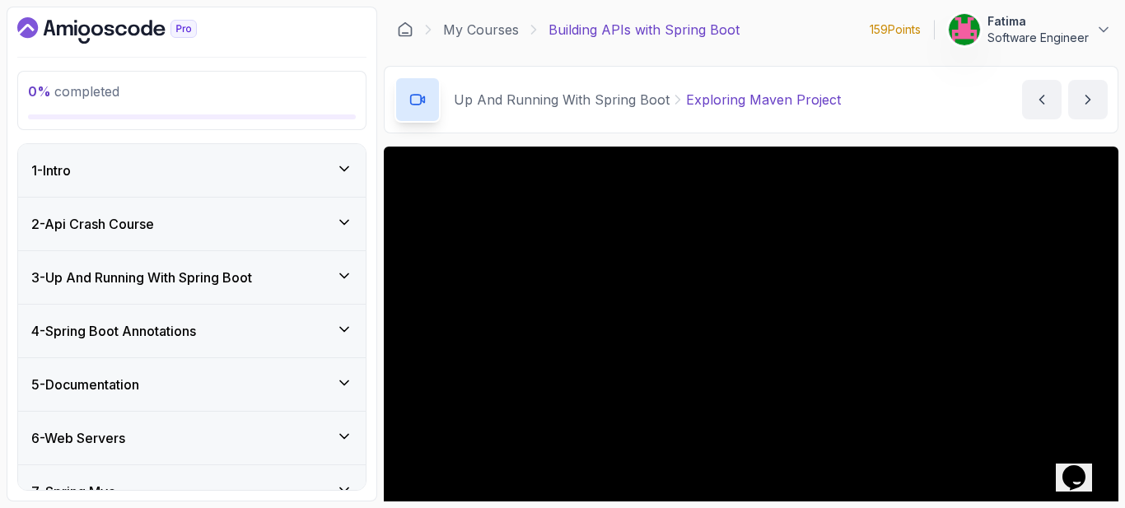
click at [234, 287] on div "3 - Up And Running With Spring Boot" at bounding box center [191, 277] width 347 height 53
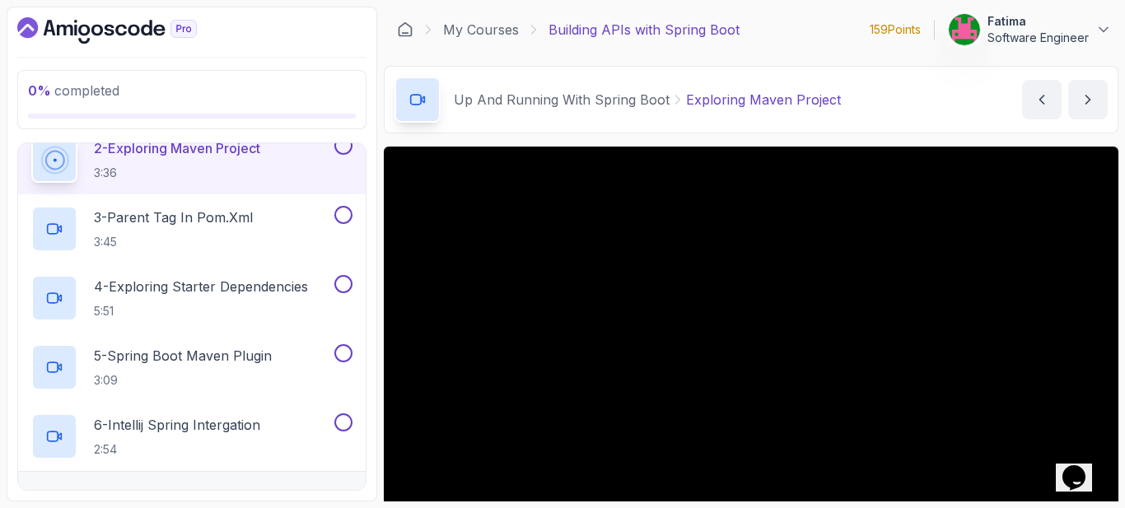
scroll to position [82, 0]
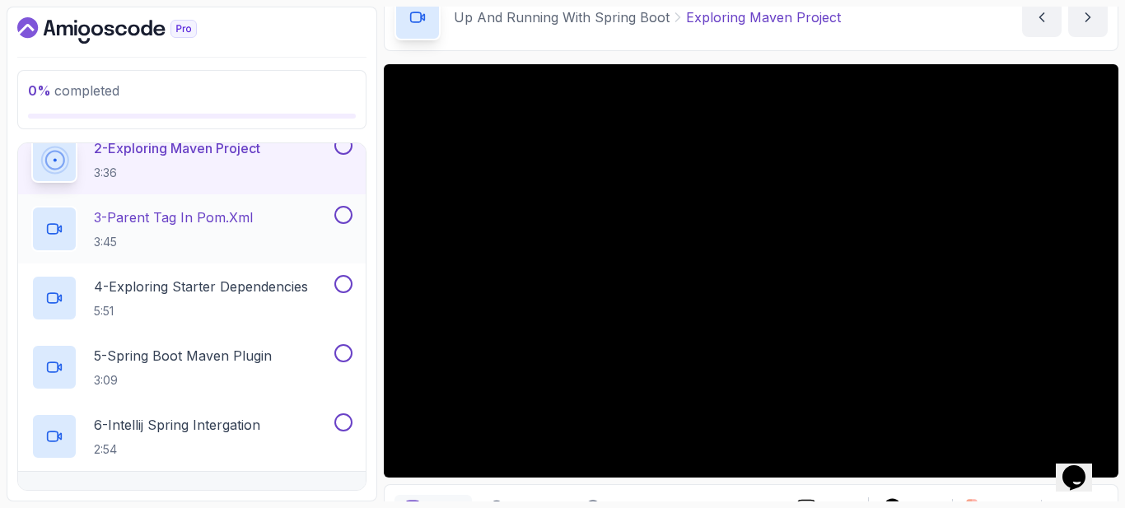
click at [215, 217] on p "3 - Parent Tag In pom.xml" at bounding box center [173, 217] width 159 height 20
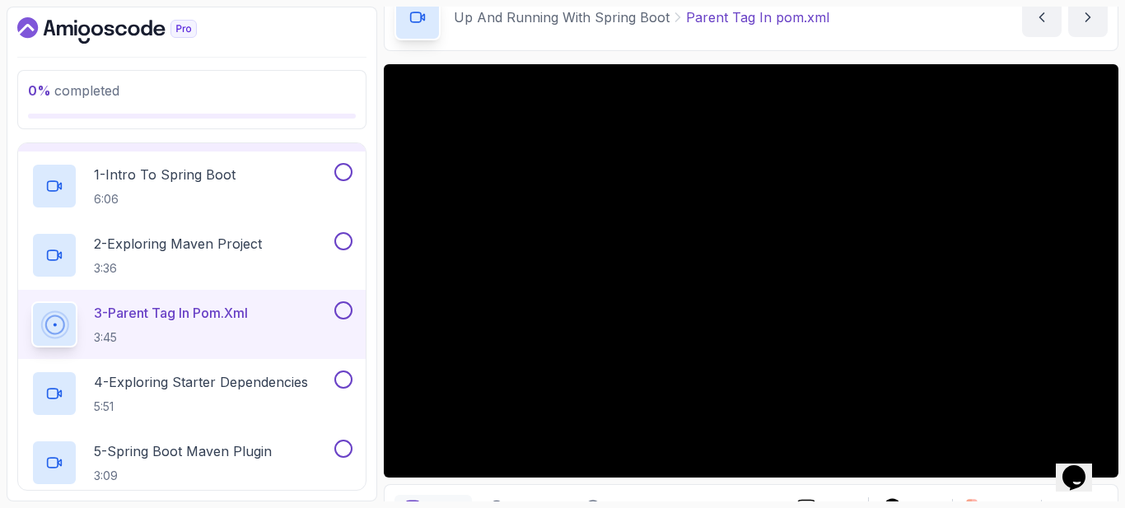
scroll to position [153, 0]
click at [342, 242] on button at bounding box center [343, 240] width 18 height 18
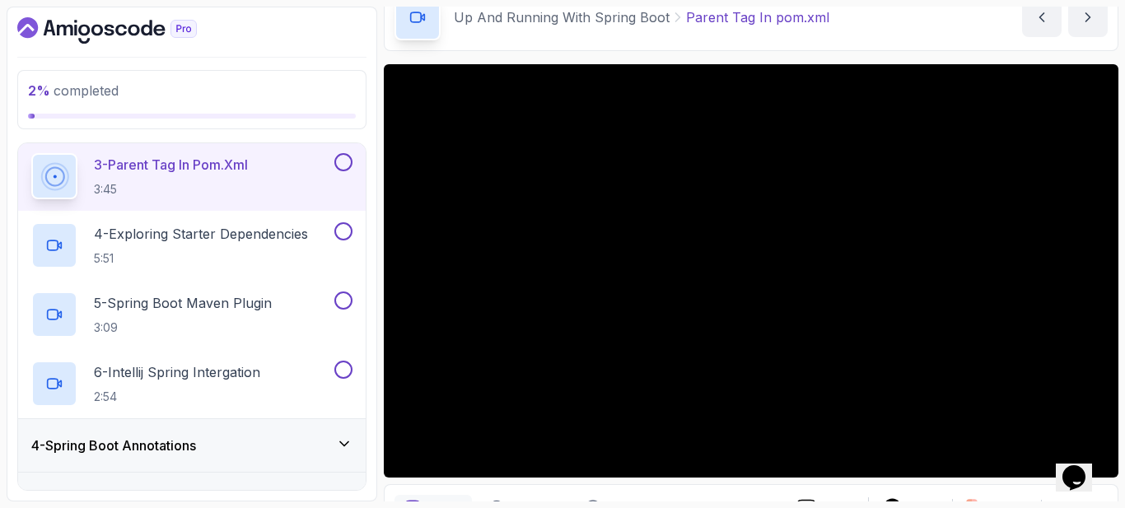
scroll to position [301, 0]
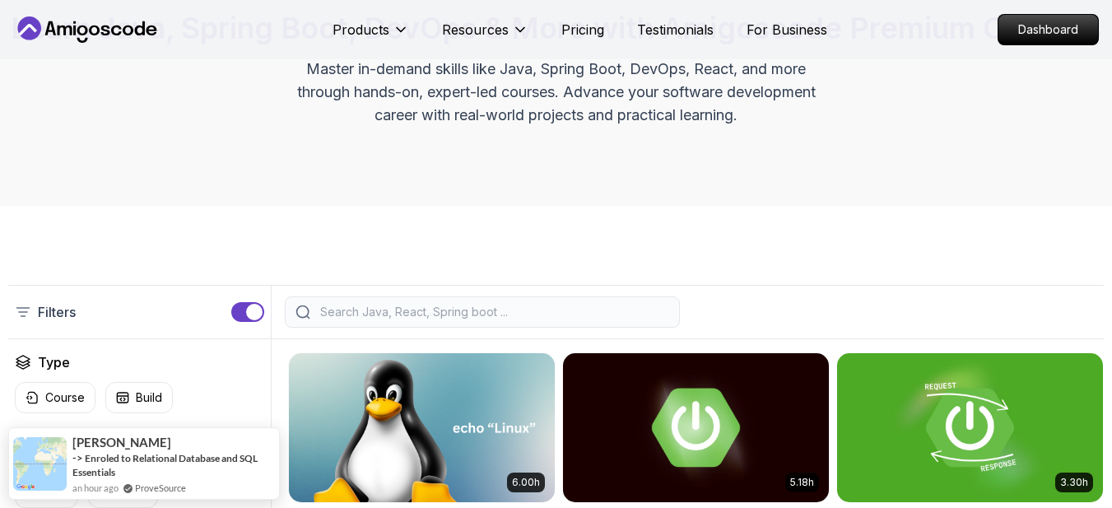
scroll to position [165, 0]
click at [495, 320] on input "search" at bounding box center [493, 312] width 352 height 16
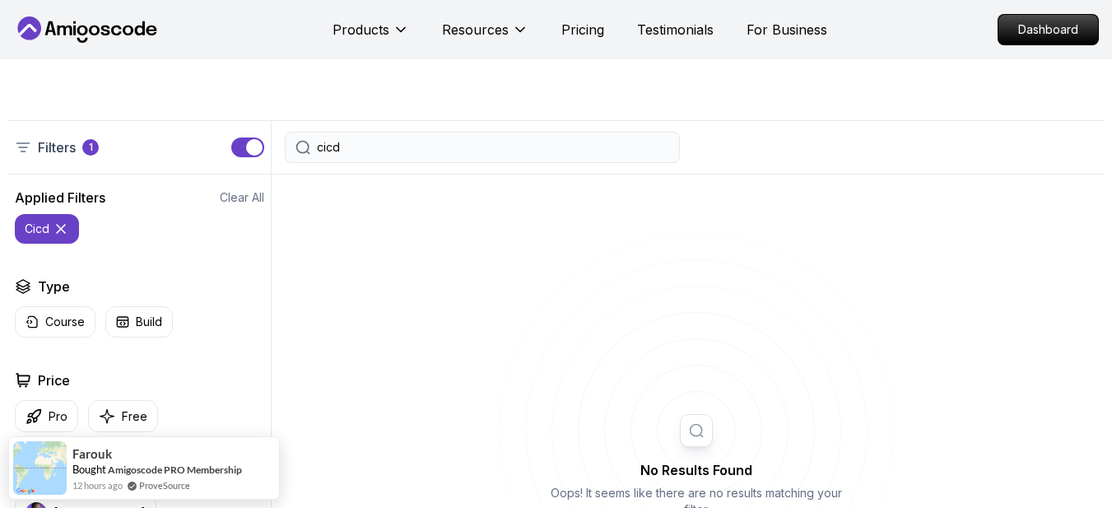
scroll to position [412, 0]
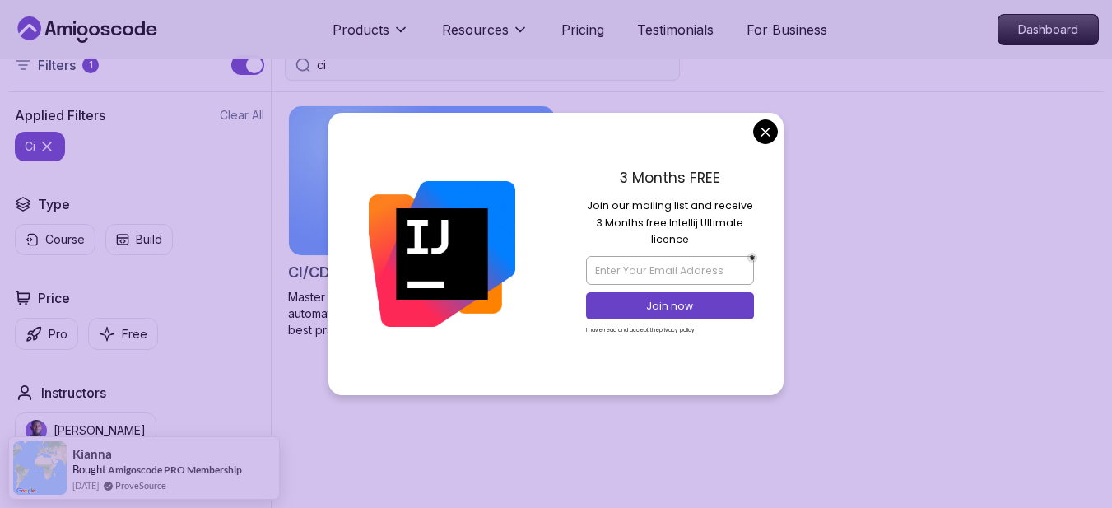
type input "ci"
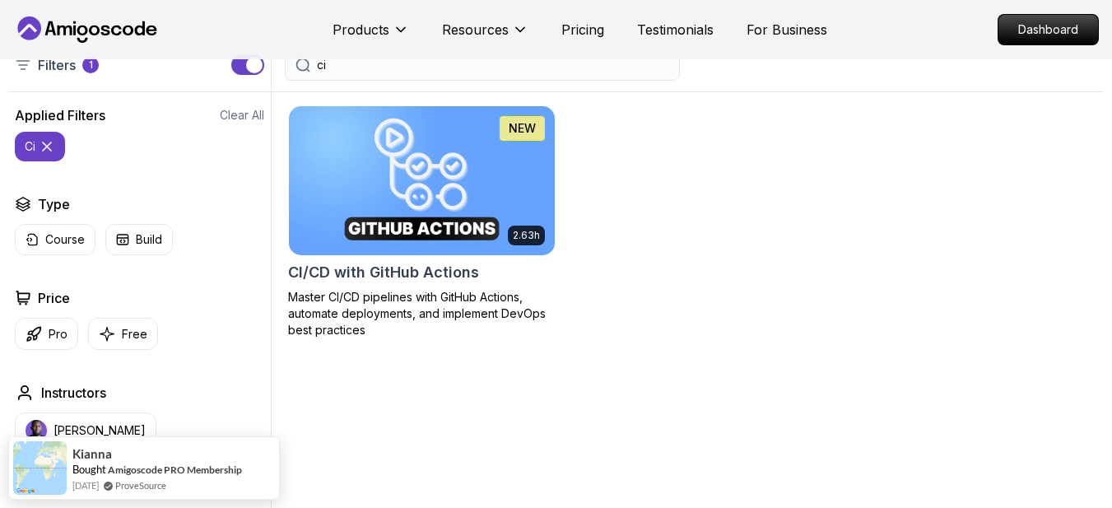
click at [471, 198] on img at bounding box center [421, 180] width 279 height 156
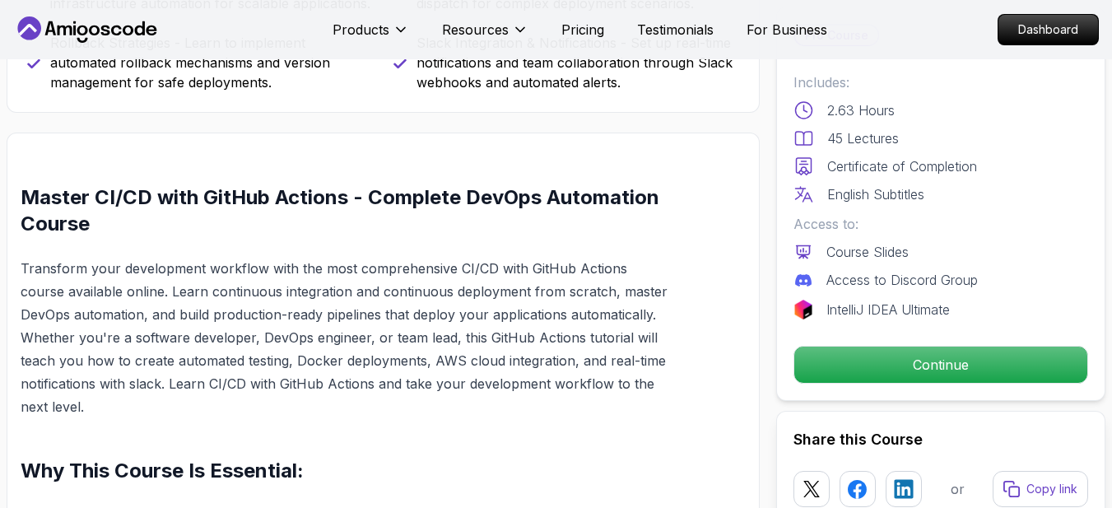
scroll to position [988, 0]
